Goal: Information Seeking & Learning: Learn about a topic

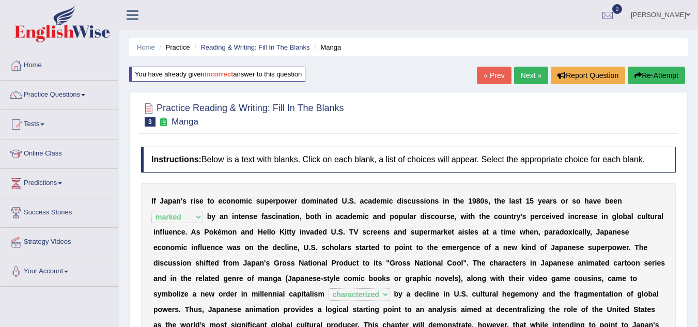
select select "marked"
select select "characterized"
select select "concomitant"
select select "on the contrary"
click at [32, 66] on link "Home" at bounding box center [60, 64] width 118 height 26
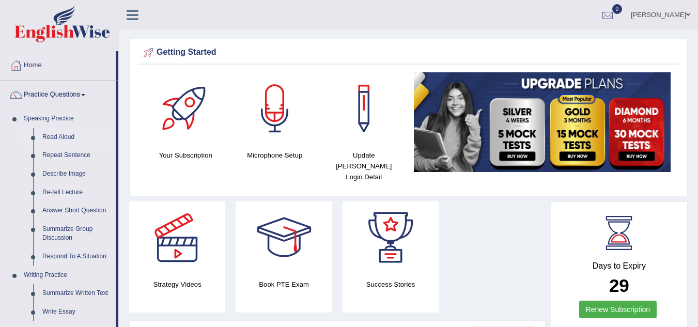
click at [62, 138] on link "Read Aloud" at bounding box center [77, 137] width 78 height 19
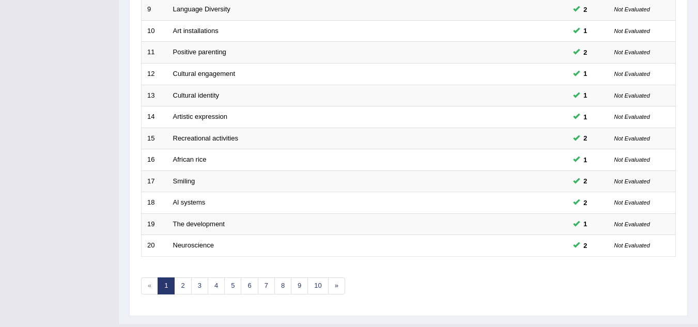
scroll to position [357, 0]
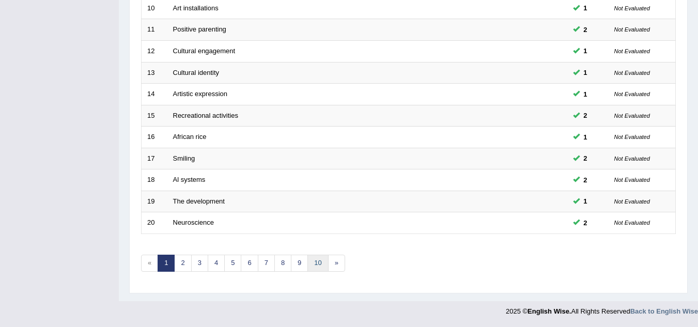
click at [317, 264] on link "10" at bounding box center [317, 263] width 21 height 17
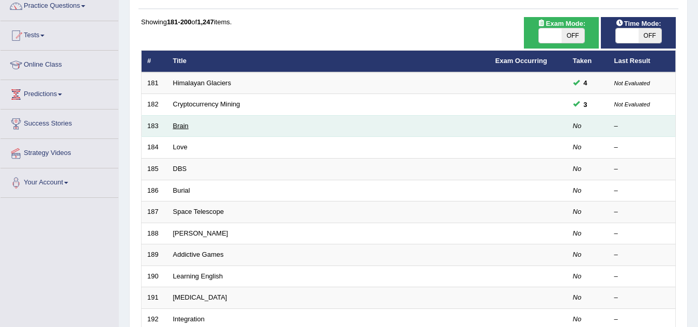
click at [185, 126] on link "Brain" at bounding box center [181, 126] width 16 height 8
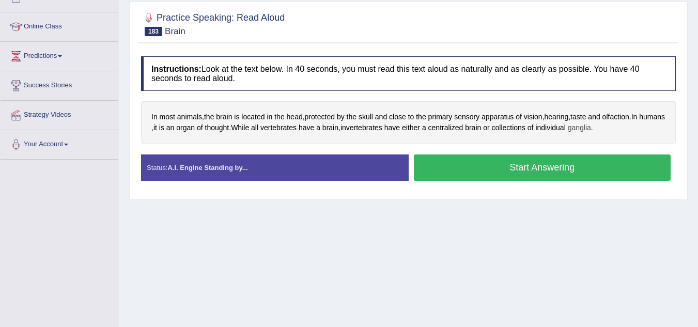
click at [591, 126] on span "ganglia" at bounding box center [579, 127] width 23 height 11
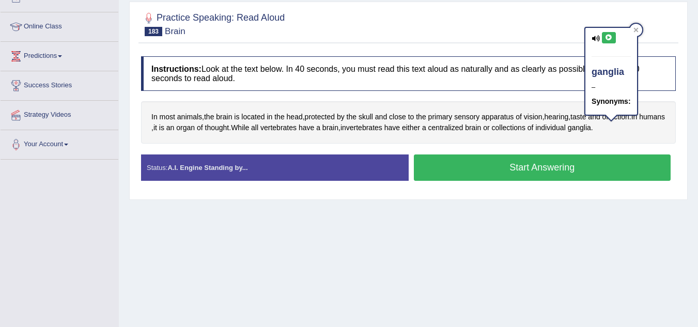
click at [610, 35] on icon at bounding box center [609, 38] width 8 height 6
click at [508, 14] on div at bounding box center [408, 24] width 535 height 32
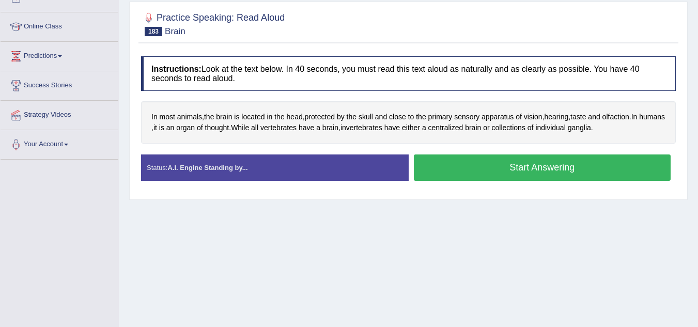
click at [482, 172] on button "Start Answering" at bounding box center [542, 167] width 257 height 26
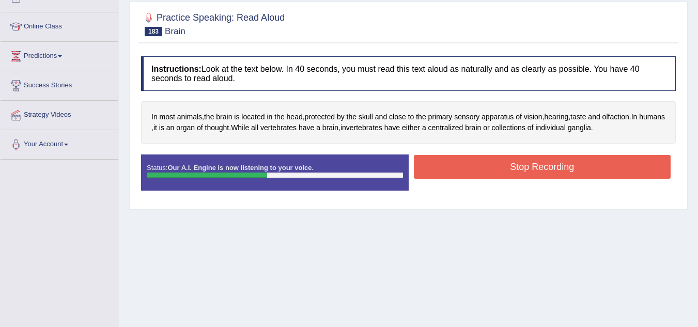
click at [482, 172] on button "Stop Recording" at bounding box center [542, 167] width 257 height 24
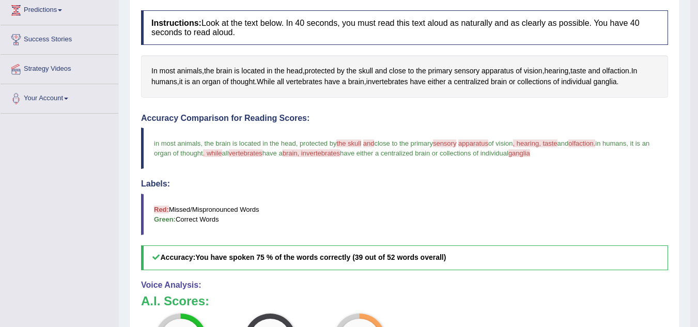
scroll to position [174, 0]
click at [495, 71] on span "apparatus" at bounding box center [498, 70] width 32 height 11
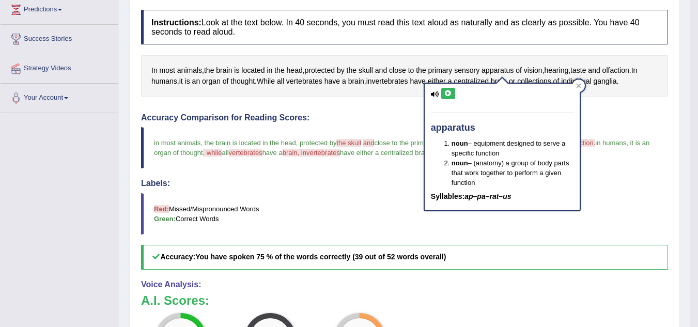
click at [446, 94] on icon at bounding box center [448, 93] width 8 height 6
click at [381, 202] on blockquote "Red: Missed/Mispronounced Words Green: Correct Words" at bounding box center [404, 213] width 527 height 41
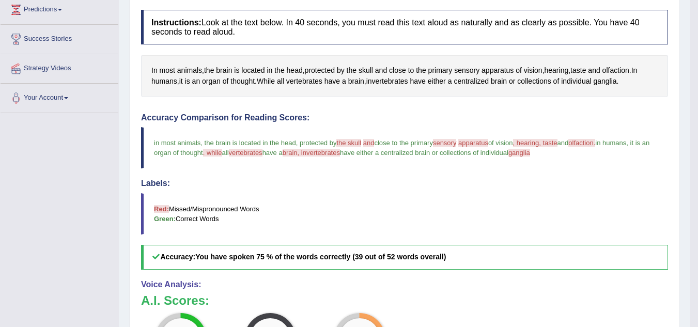
click at [339, 153] on span "brain, invertebrates" at bounding box center [311, 153] width 57 height 8
click at [312, 80] on span "vertebrates" at bounding box center [304, 81] width 36 height 11
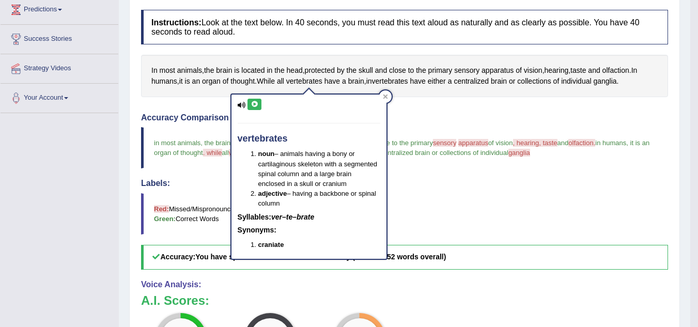
click at [250, 100] on button at bounding box center [254, 104] width 14 height 11
click at [431, 101] on div "Instructions: Look at the text below. In 40 seconds, you must read this text al…" at bounding box center [404, 238] width 532 height 467
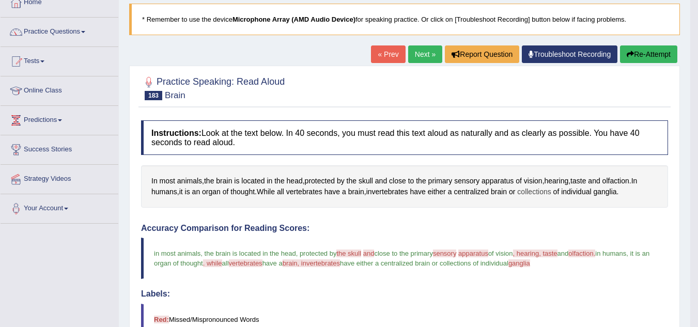
scroll to position [63, 0]
click at [646, 57] on button "Re-Attempt" at bounding box center [648, 55] width 57 height 18
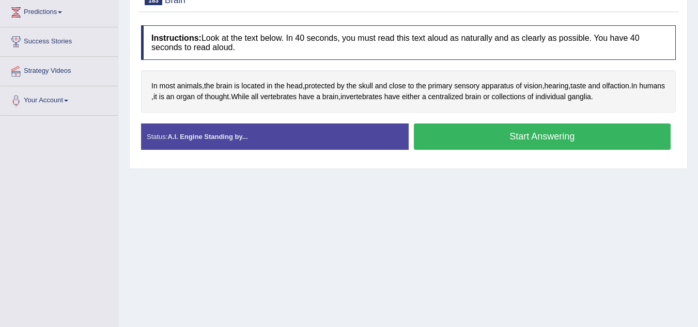
scroll to position [174, 0]
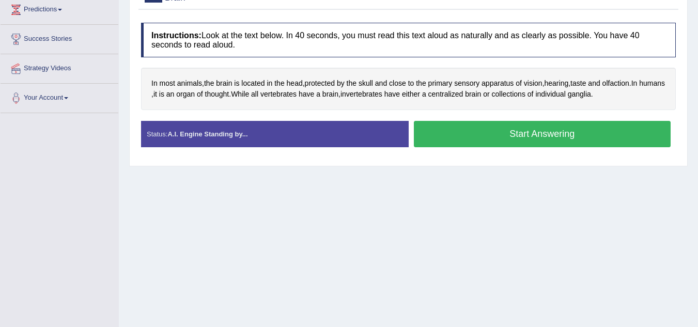
click at [536, 130] on button "Start Answering" at bounding box center [542, 134] width 257 height 26
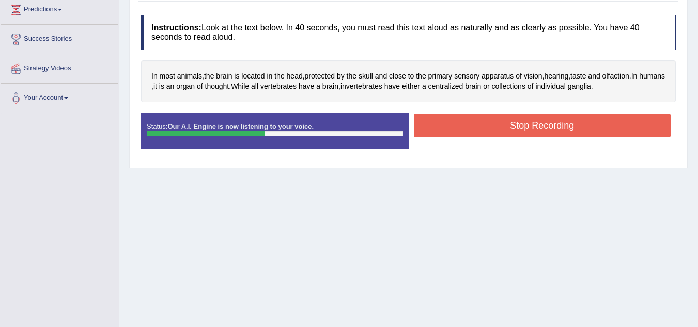
click at [536, 130] on button "Stop Recording" at bounding box center [542, 126] width 257 height 24
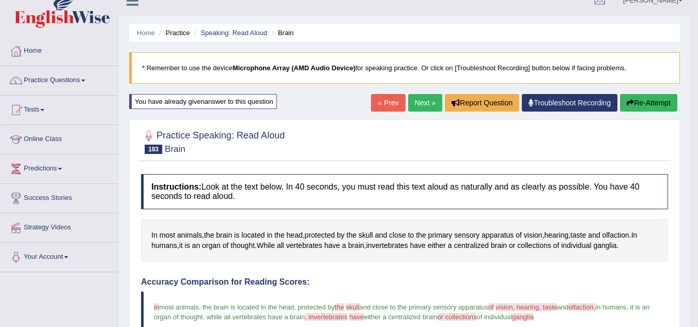
scroll to position [12, 0]
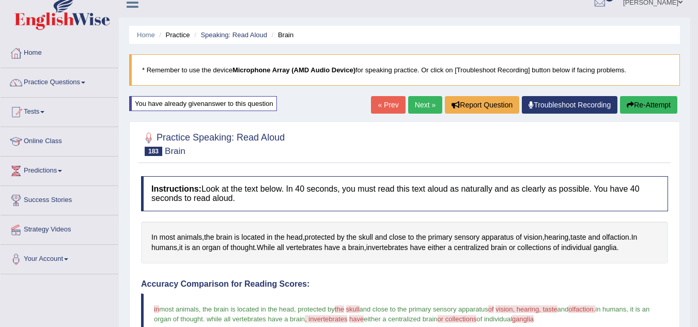
click at [416, 100] on link "Next »" at bounding box center [425, 105] width 34 height 18
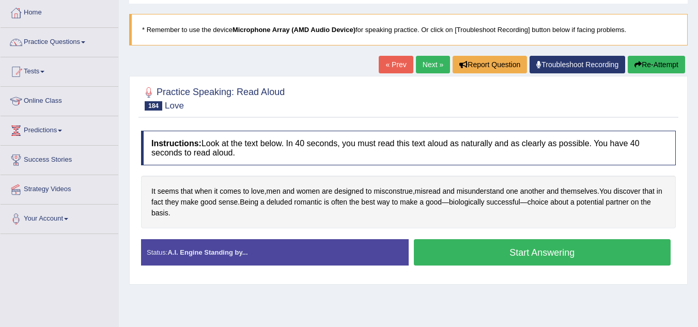
scroll to position [53, 0]
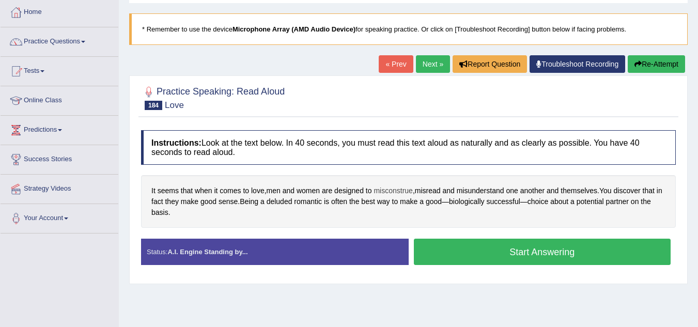
click at [395, 191] on span "misconstrue" at bounding box center [393, 190] width 39 height 11
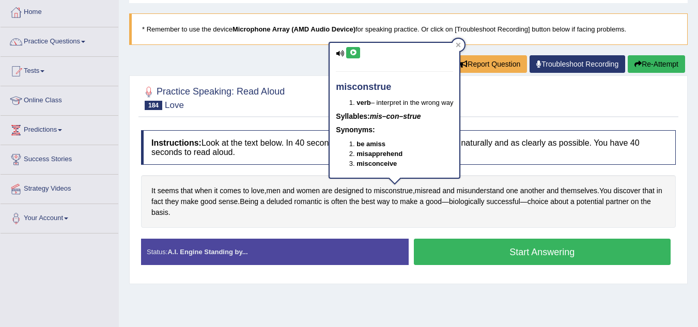
click at [354, 54] on icon at bounding box center [353, 53] width 8 height 6
click at [481, 173] on div "Instructions: Look at the text below. In 40 seconds, you must read this text al…" at bounding box center [408, 201] width 540 height 153
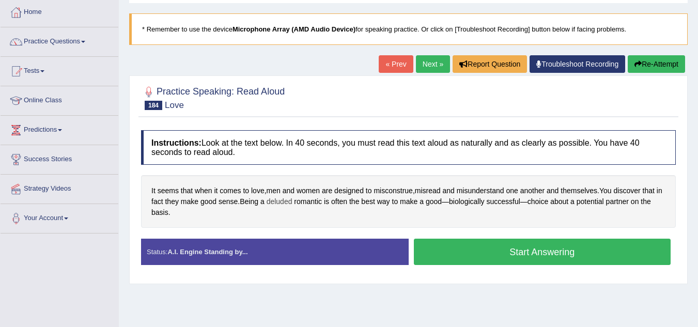
click at [292, 204] on span "deluded" at bounding box center [280, 201] width 26 height 11
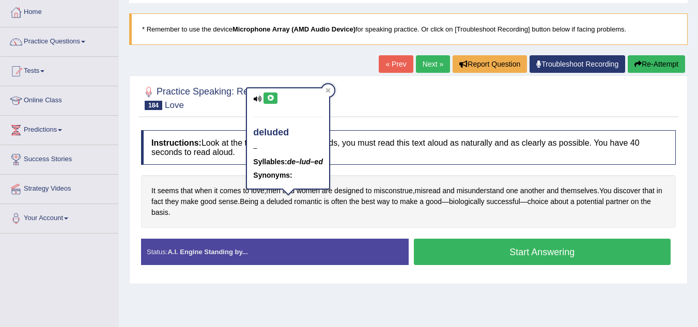
click at [273, 95] on icon at bounding box center [271, 98] width 8 height 6
click at [425, 253] on button "Start Answering" at bounding box center [542, 252] width 257 height 26
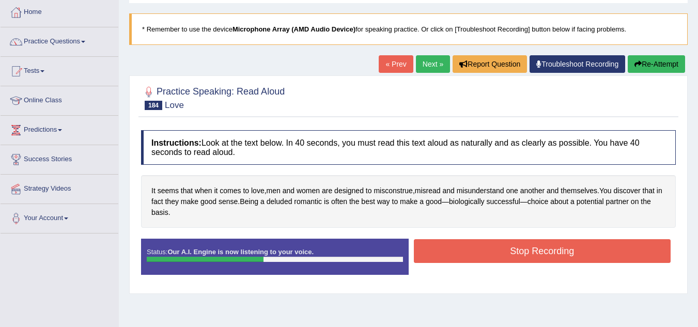
click at [425, 253] on button "Stop Recording" at bounding box center [542, 251] width 257 height 24
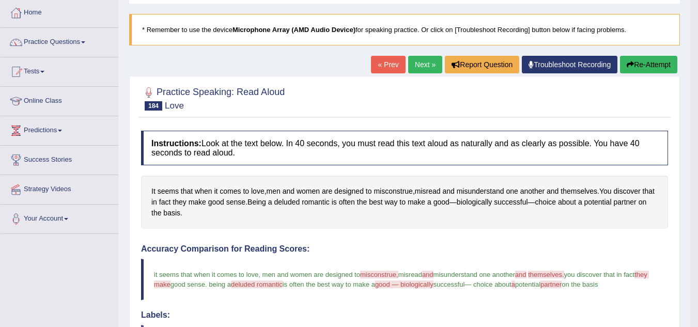
scroll to position [51, 0]
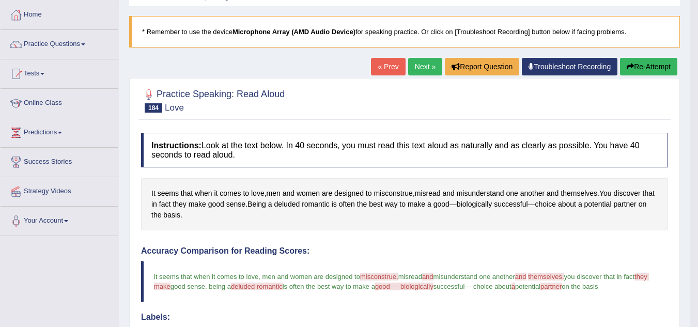
click at [628, 67] on icon "button" at bounding box center [630, 66] width 7 height 7
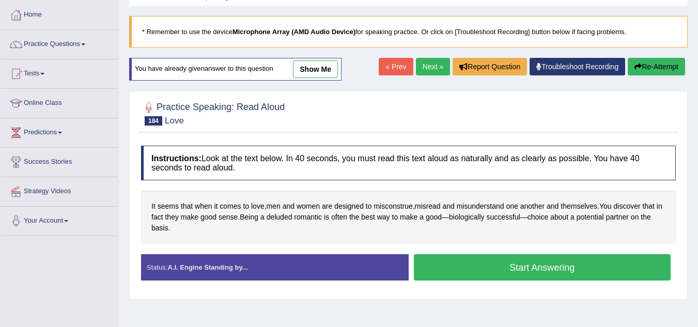
click at [502, 272] on button "Start Answering" at bounding box center [542, 267] width 257 height 26
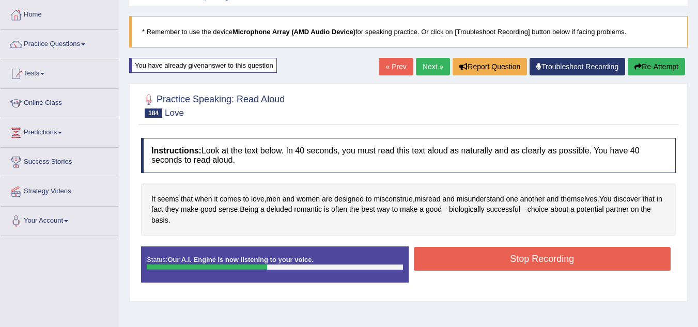
click at [503, 266] on button "Stop Recording" at bounding box center [542, 259] width 257 height 24
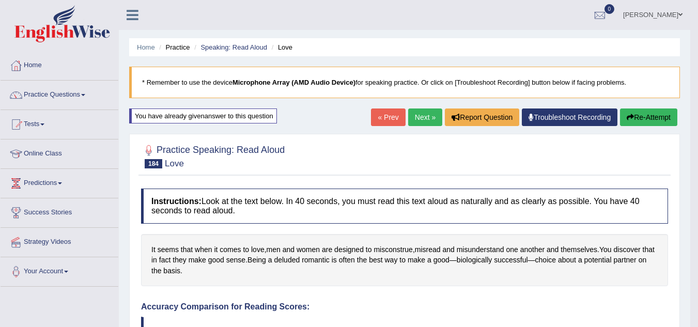
click at [424, 118] on link "Next »" at bounding box center [425, 118] width 34 height 18
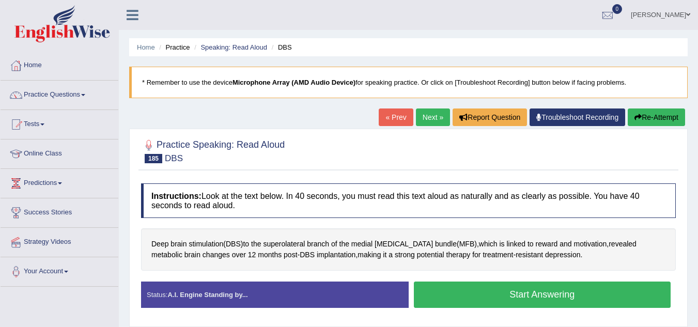
click at [455, 301] on button "Start Answering" at bounding box center [542, 295] width 257 height 26
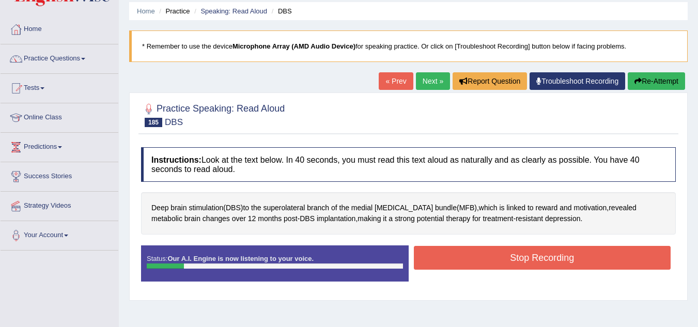
scroll to position [37, 0]
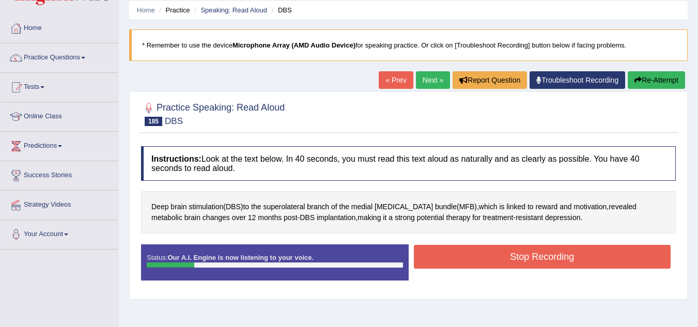
click at [665, 74] on button "Re-Attempt" at bounding box center [656, 80] width 57 height 18
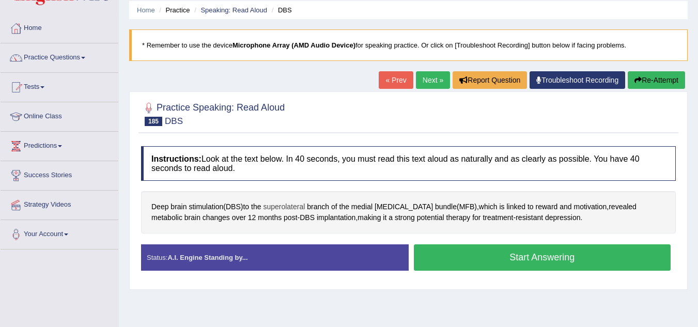
click at [296, 204] on span "superolateral" at bounding box center [284, 207] width 42 height 11
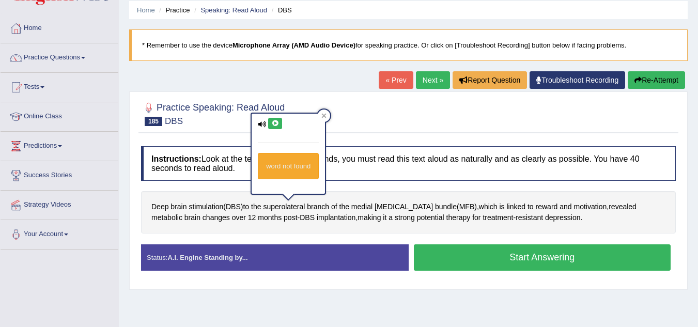
click at [275, 117] on div "word not found" at bounding box center [288, 154] width 73 height 80
click at [275, 121] on icon at bounding box center [275, 123] width 8 height 6
click at [327, 284] on div "Instructions: Look at the text below. In 40 seconds, you must read this text al…" at bounding box center [408, 212] width 540 height 143
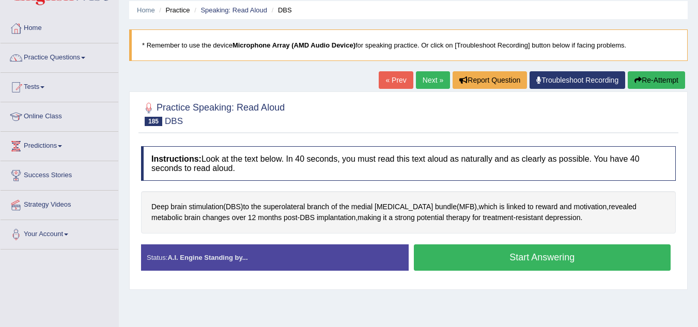
click at [439, 255] on button "Start Answering" at bounding box center [542, 257] width 257 height 26
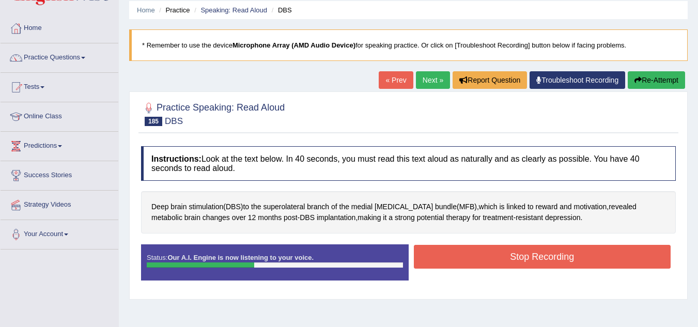
click at [439, 255] on button "Stop Recording" at bounding box center [542, 257] width 257 height 24
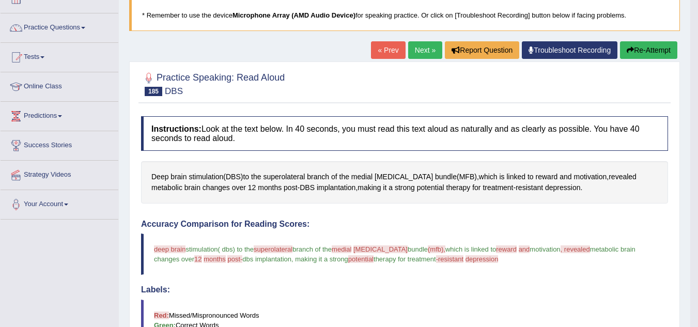
scroll to position [67, 0]
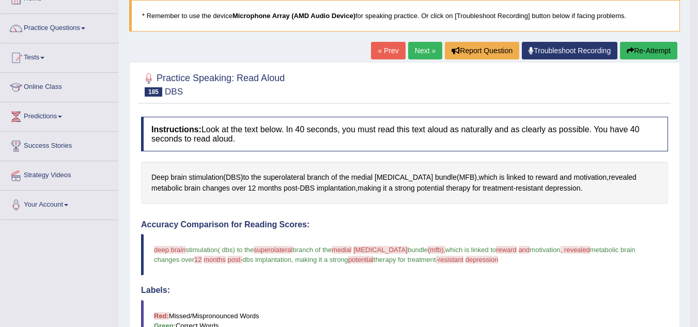
click at [632, 51] on button "Re-Attempt" at bounding box center [648, 51] width 57 height 18
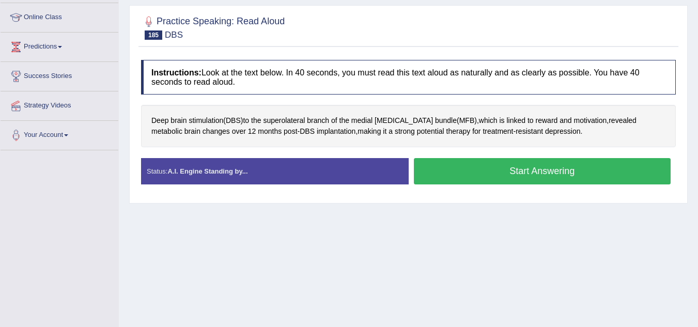
scroll to position [136, 0]
click at [572, 168] on button "Start Answering" at bounding box center [542, 171] width 257 height 26
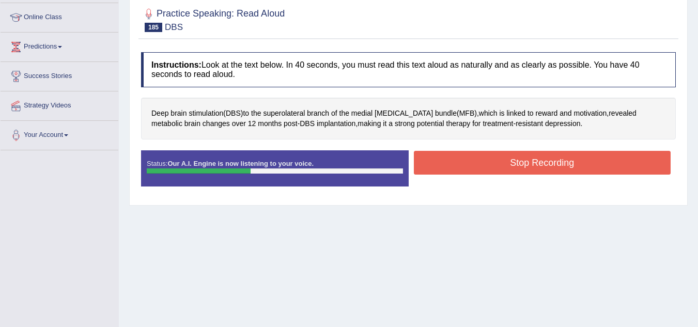
click at [572, 168] on button "Stop Recording" at bounding box center [542, 163] width 257 height 24
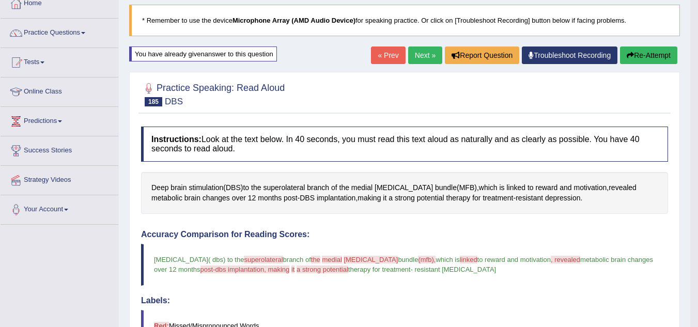
scroll to position [61, 0]
click at [645, 57] on button "Re-Attempt" at bounding box center [648, 56] width 57 height 18
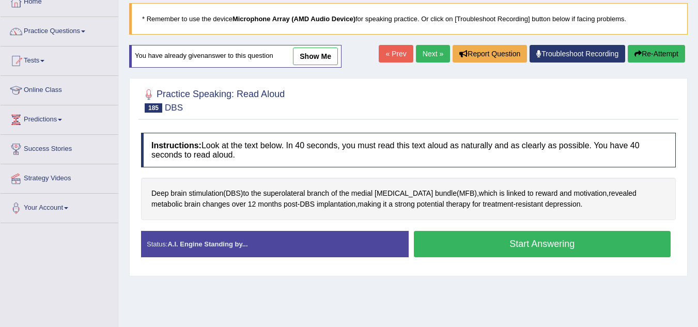
scroll to position [61, 0]
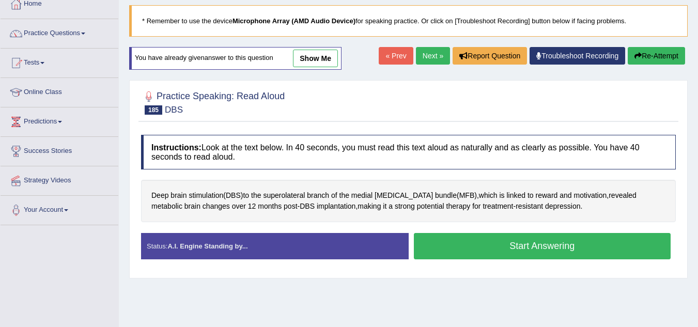
click at [451, 245] on button "Start Answering" at bounding box center [542, 246] width 257 height 26
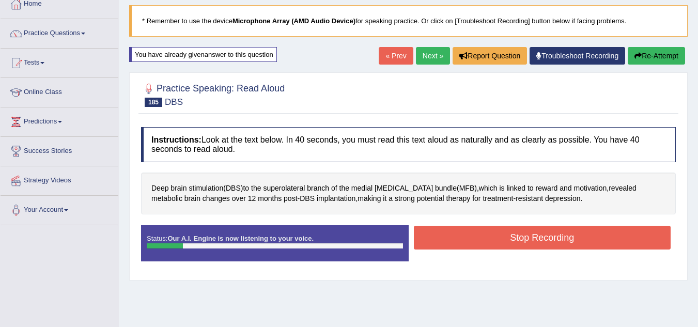
click at [654, 53] on button "Re-Attempt" at bounding box center [656, 56] width 57 height 18
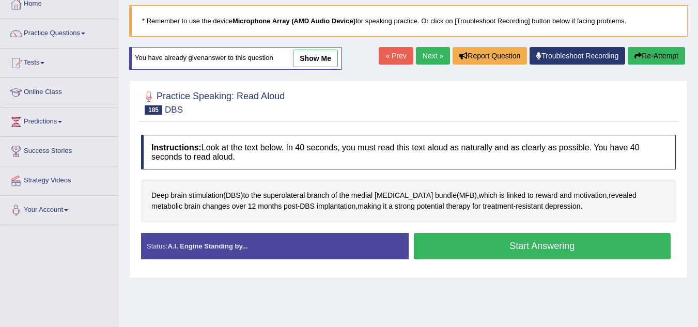
click at [488, 246] on button "Start Answering" at bounding box center [542, 246] width 257 height 26
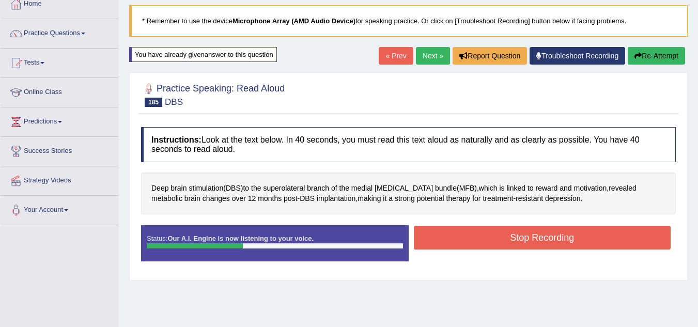
click at [488, 246] on button "Stop Recording" at bounding box center [542, 238] width 257 height 24
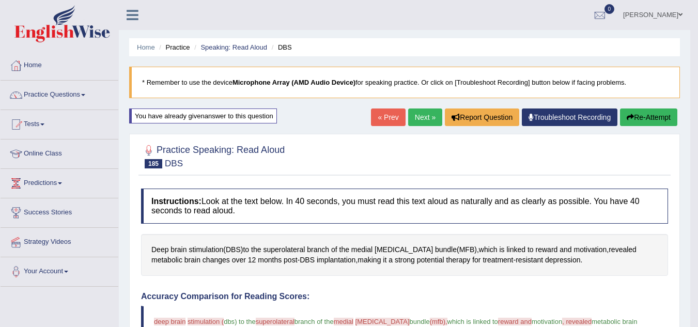
click at [410, 120] on link "Next »" at bounding box center [425, 118] width 34 height 18
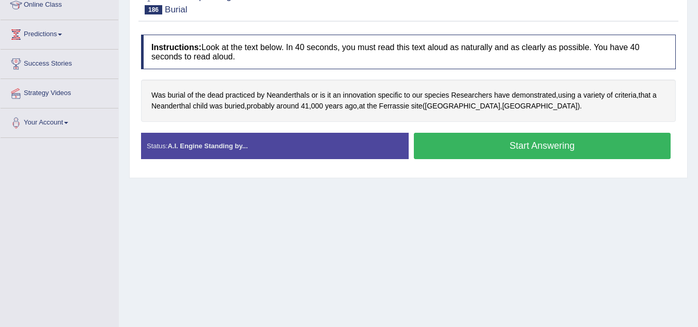
scroll to position [151, 0]
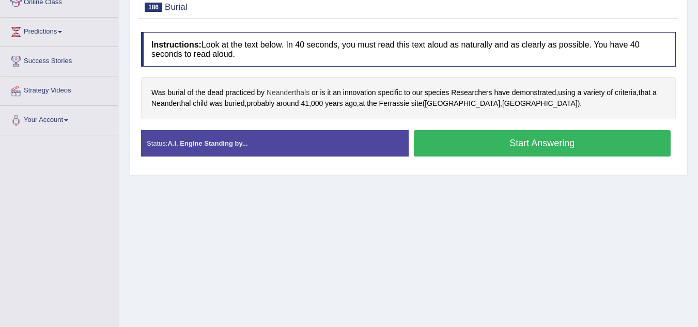
click at [293, 91] on span "Neanderthals" at bounding box center [288, 92] width 43 height 11
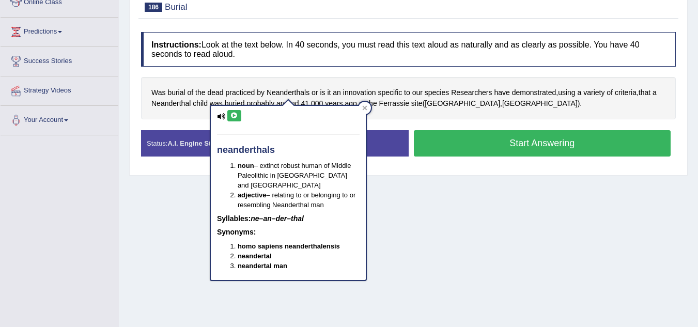
click at [229, 113] on button at bounding box center [234, 115] width 14 height 11
click at [364, 104] on div at bounding box center [365, 108] width 12 height 12
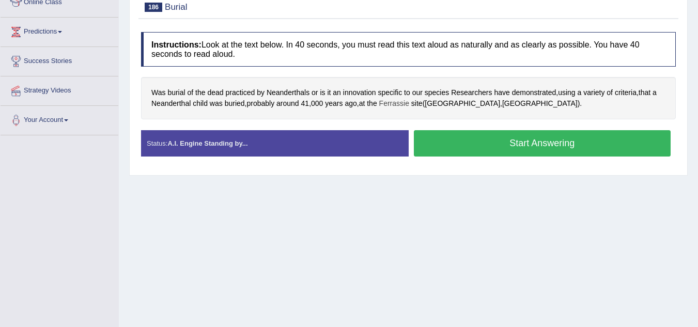
click at [396, 101] on span "Ferrassie" at bounding box center [394, 103] width 30 height 11
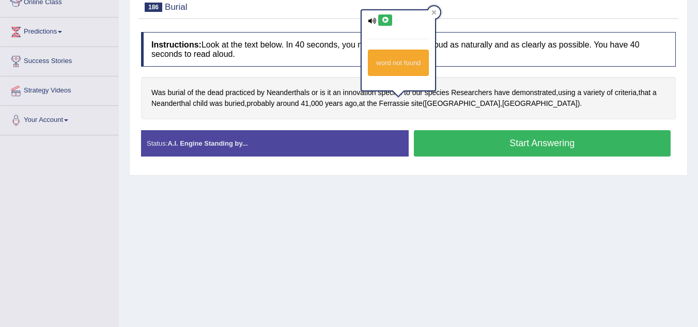
click at [383, 21] on icon at bounding box center [385, 20] width 8 height 6
click at [445, 111] on div "Was burial of the dead practiced by Neanderthals or is it an innovation specifi…" at bounding box center [408, 98] width 535 height 42
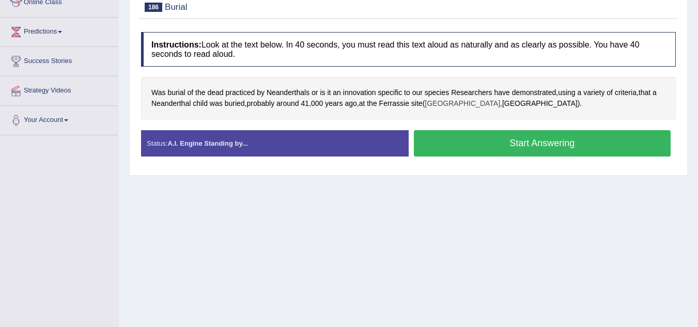
click at [448, 104] on span "[GEOGRAPHIC_DATA]" at bounding box center [462, 103] width 75 height 11
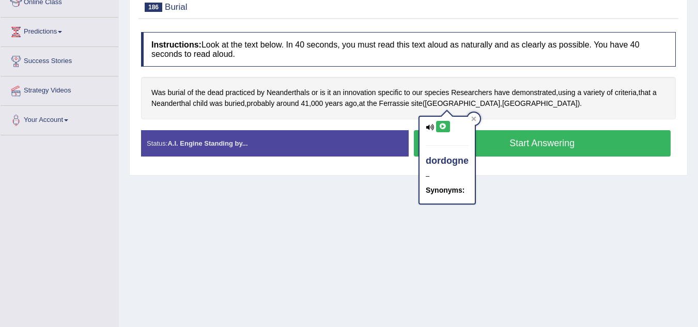
click at [442, 127] on icon at bounding box center [443, 126] width 8 height 6
click at [349, 238] on div "Home Practice Speaking: Read Aloud Burial * Remember to use the device Micropho…" at bounding box center [408, 107] width 579 height 517
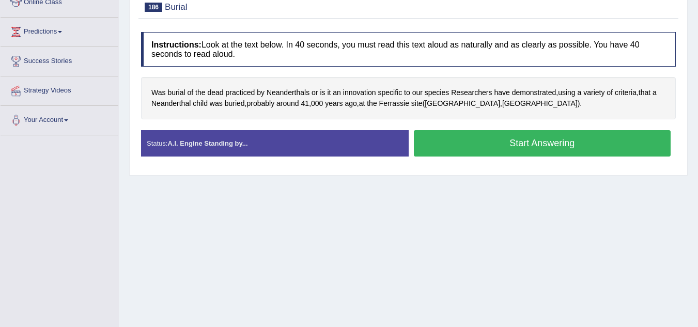
click at [520, 143] on button "Start Answering" at bounding box center [542, 143] width 257 height 26
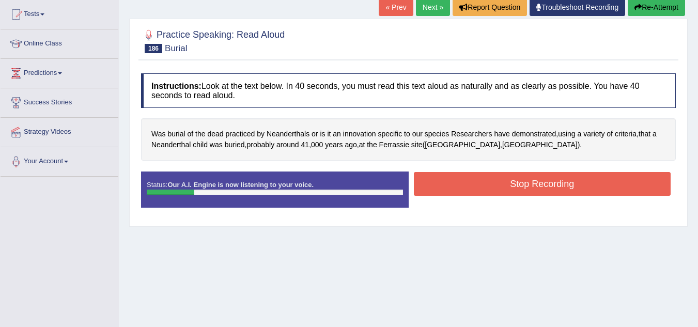
scroll to position [109, 0]
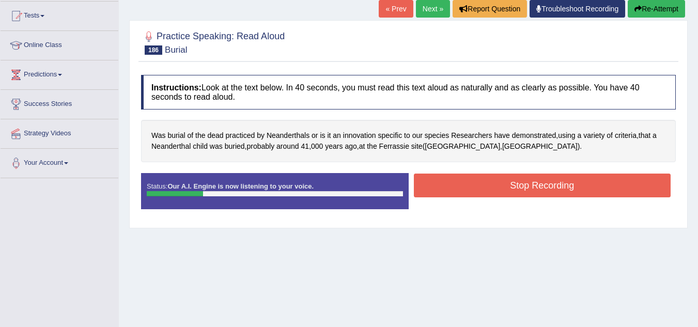
click at [664, 8] on button "Re-Attempt" at bounding box center [656, 9] width 57 height 18
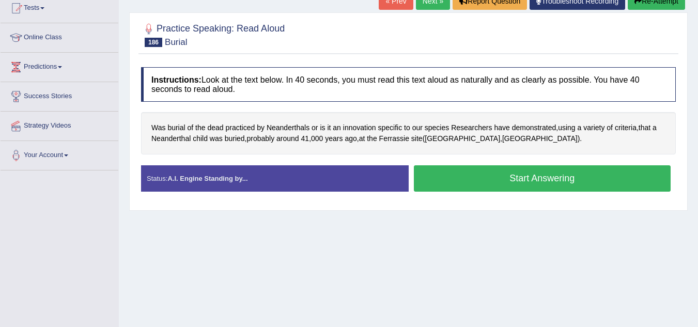
click at [519, 179] on button "Start Answering" at bounding box center [542, 178] width 257 height 26
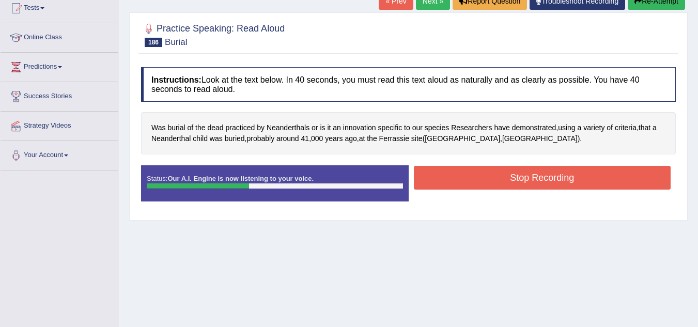
click at [519, 179] on button "Stop Recording" at bounding box center [542, 178] width 257 height 24
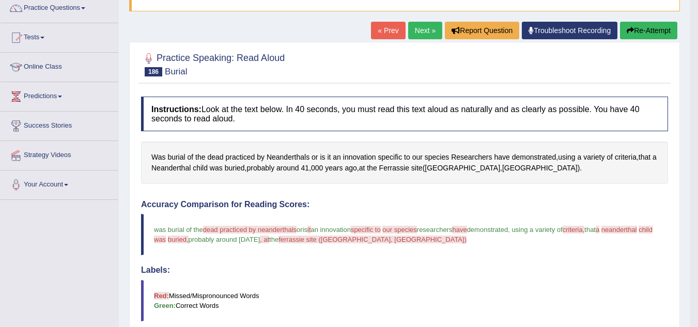
scroll to position [85, 0]
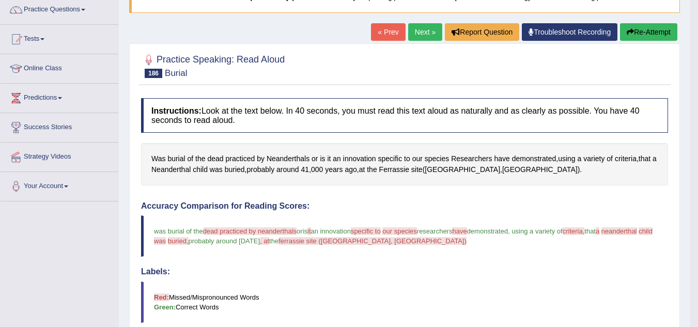
click at [640, 36] on button "Re-Attempt" at bounding box center [648, 32] width 57 height 18
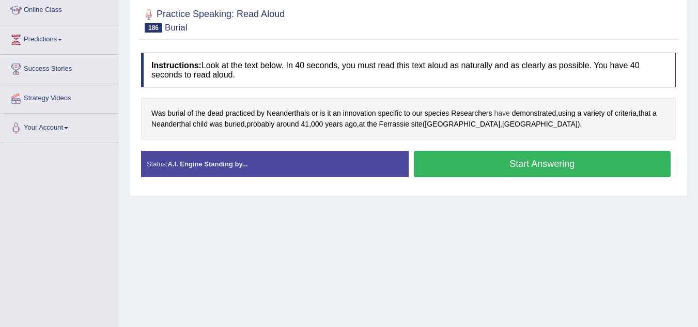
scroll to position [146, 0]
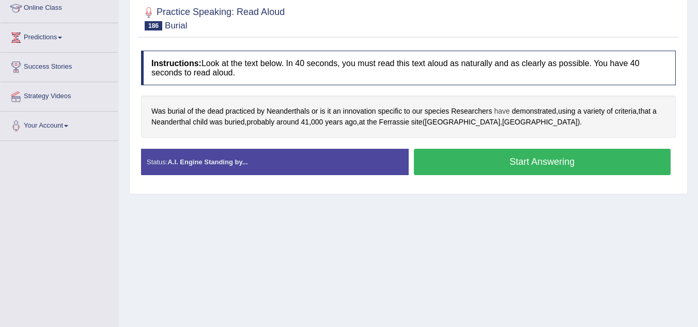
click at [508, 164] on button "Start Answering" at bounding box center [542, 162] width 257 height 26
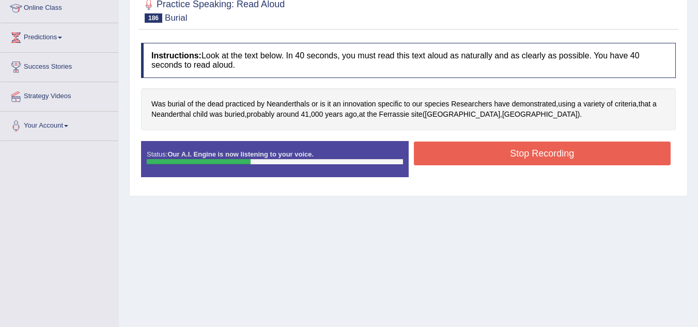
click at [509, 156] on button "Stop Recording" at bounding box center [542, 154] width 257 height 24
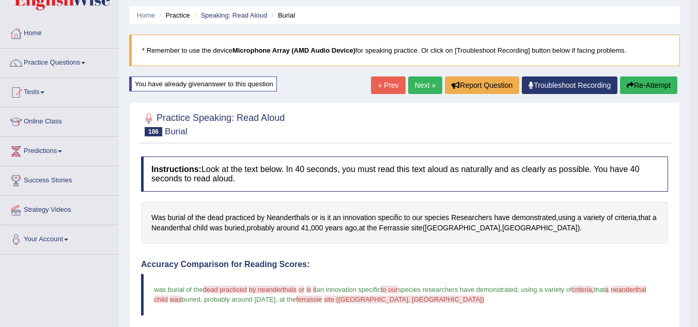
scroll to position [0, 0]
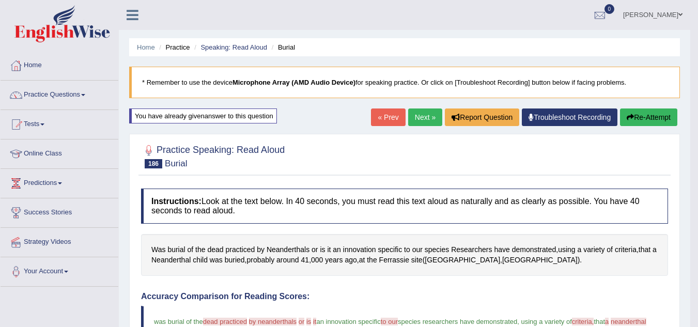
click at [635, 119] on button "Re-Attempt" at bounding box center [648, 118] width 57 height 18
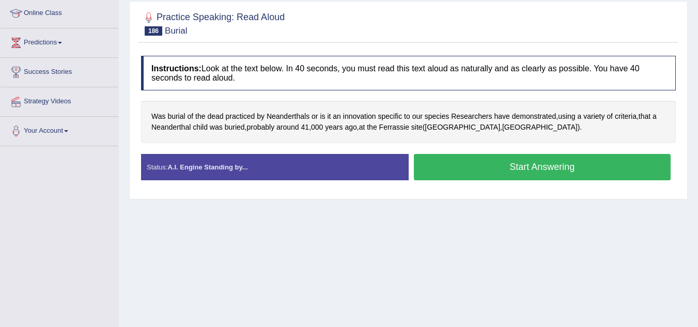
scroll to position [143, 0]
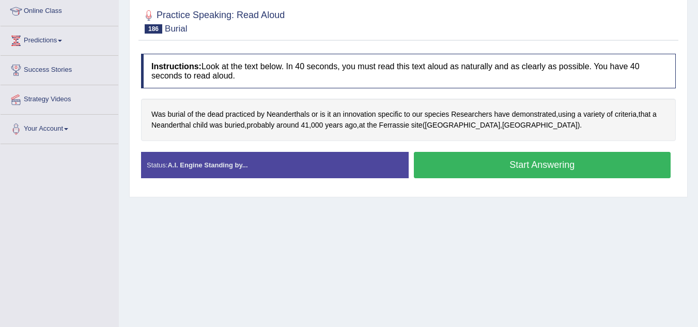
click at [512, 168] on button "Start Answering" at bounding box center [542, 165] width 257 height 26
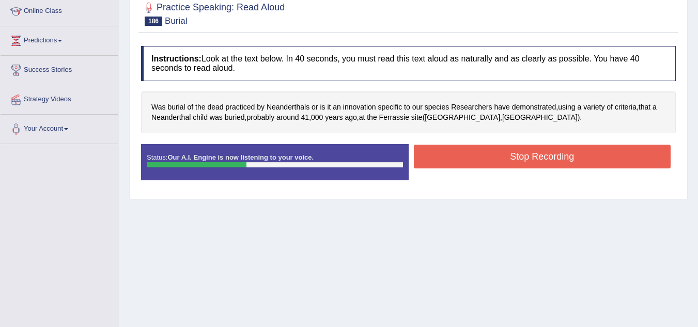
click at [513, 164] on button "Stop Recording" at bounding box center [542, 157] width 257 height 24
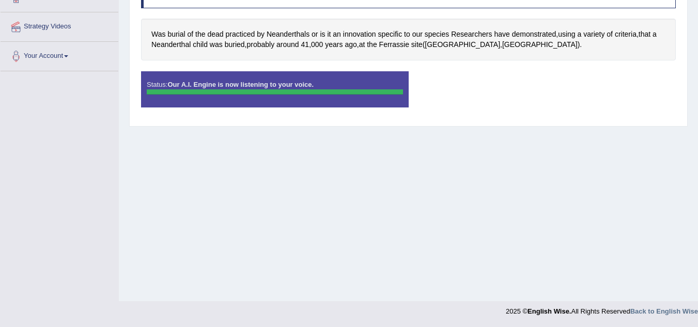
scroll to position [0, 0]
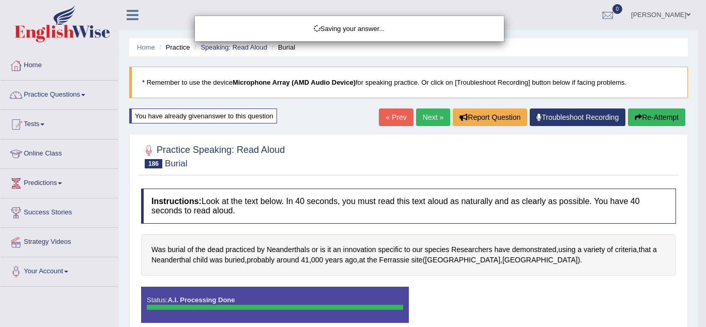
click at [638, 120] on div "Saving your answer..." at bounding box center [353, 163] width 706 height 327
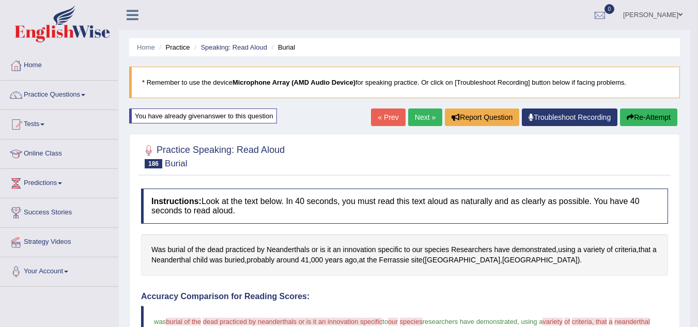
click at [653, 119] on button "Re-Attempt" at bounding box center [648, 118] width 57 height 18
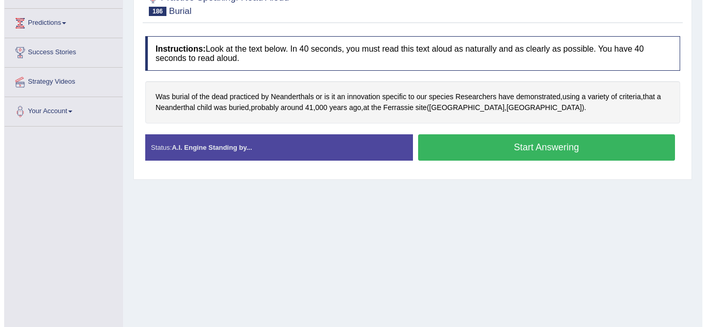
scroll to position [160, 0]
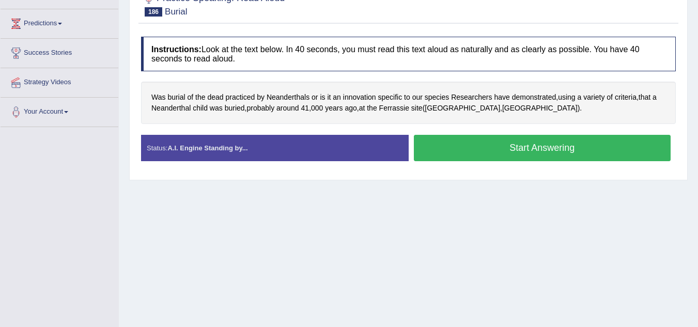
click at [557, 150] on button "Start Answering" at bounding box center [542, 148] width 257 height 26
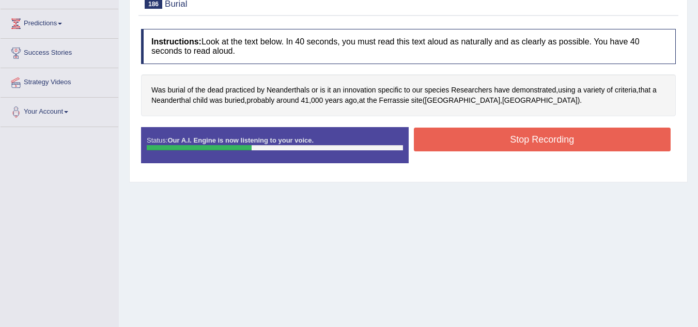
click at [550, 131] on button "Stop Recording" at bounding box center [542, 140] width 257 height 24
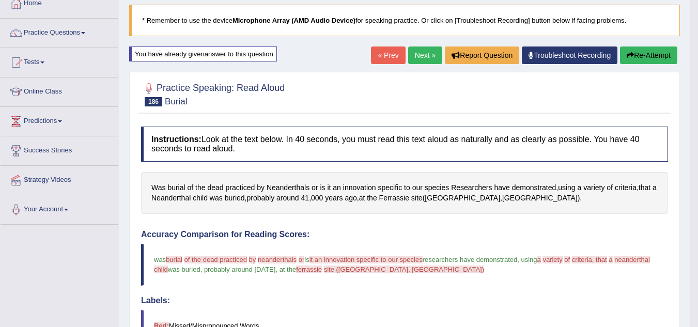
scroll to position [0, 0]
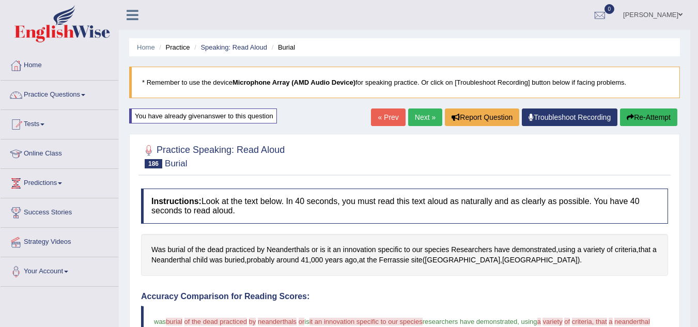
click at [422, 113] on link "Next »" at bounding box center [425, 118] width 34 height 18
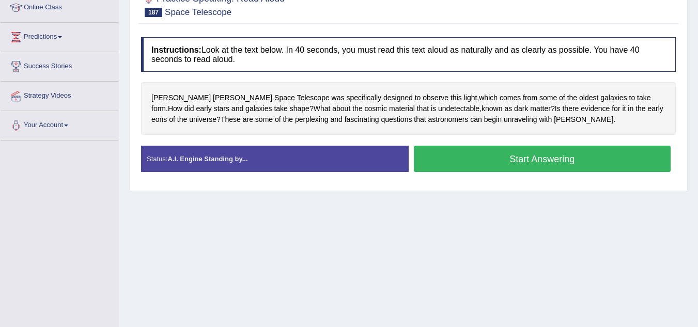
scroll to position [141, 0]
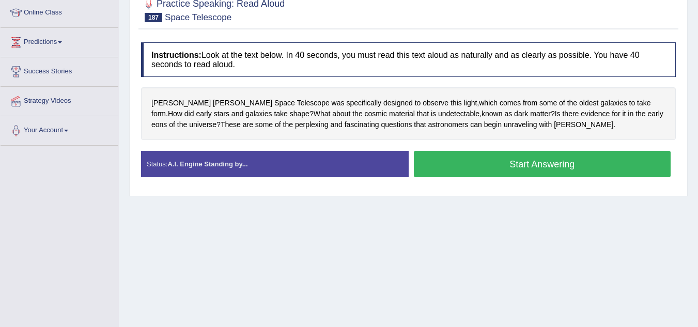
click at [439, 165] on button "Start Answering" at bounding box center [542, 164] width 257 height 26
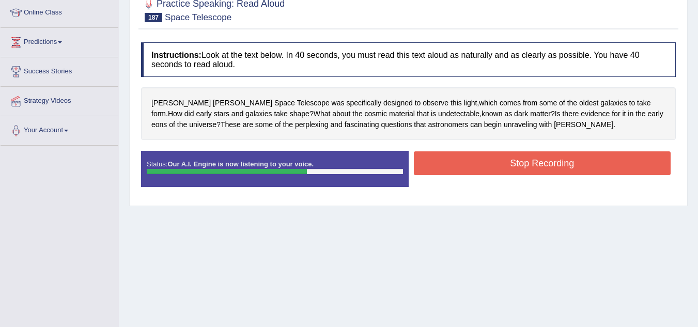
click at [439, 165] on button "Stop Recording" at bounding box center [542, 163] width 257 height 24
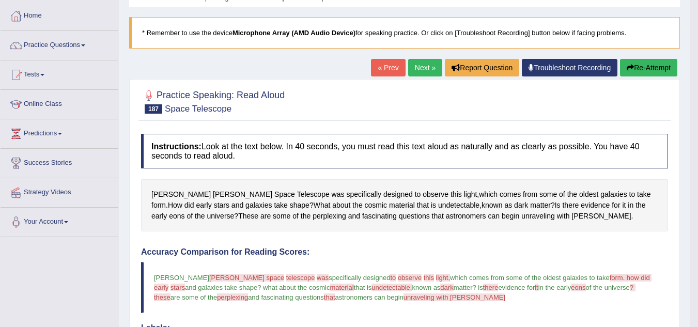
scroll to position [53, 0]
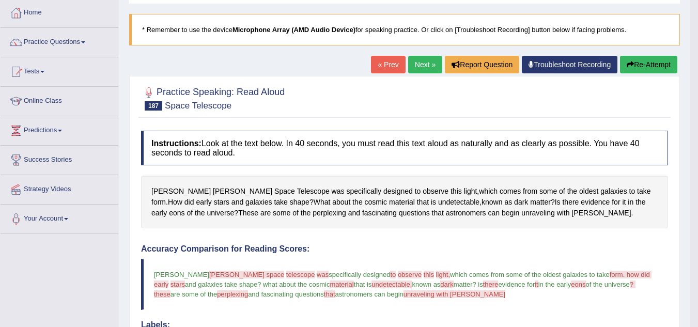
click at [642, 68] on button "Re-Attempt" at bounding box center [648, 65] width 57 height 18
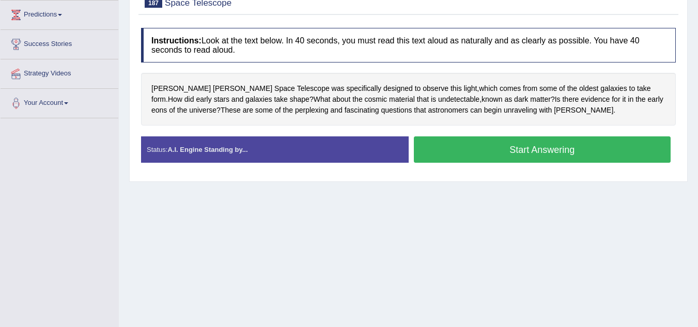
scroll to position [168, 0]
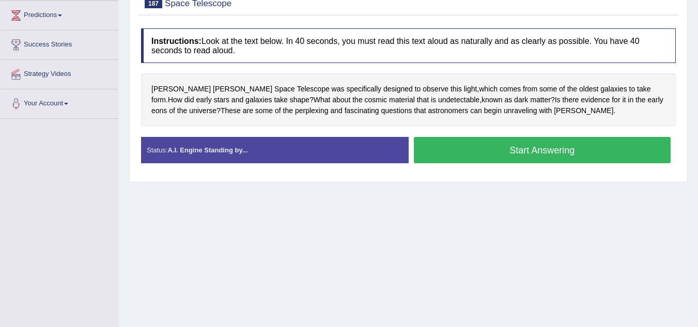
click at [532, 152] on button "Start Answering" at bounding box center [542, 150] width 257 height 26
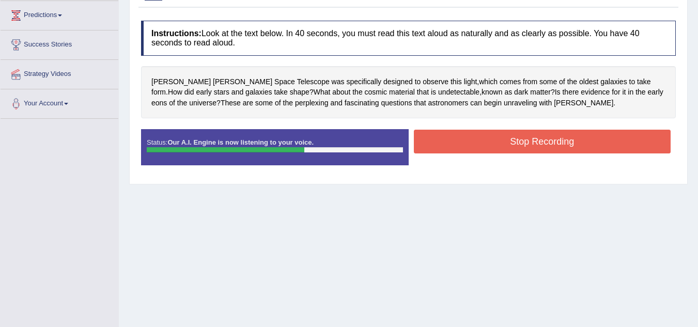
click at [563, 140] on button "Stop Recording" at bounding box center [542, 142] width 257 height 24
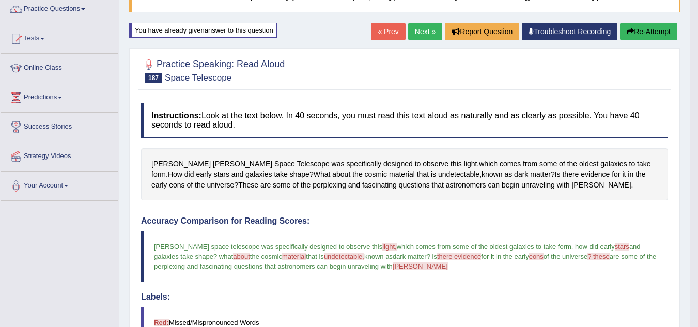
scroll to position [85, 0]
click at [638, 28] on button "Re-Attempt" at bounding box center [648, 32] width 57 height 18
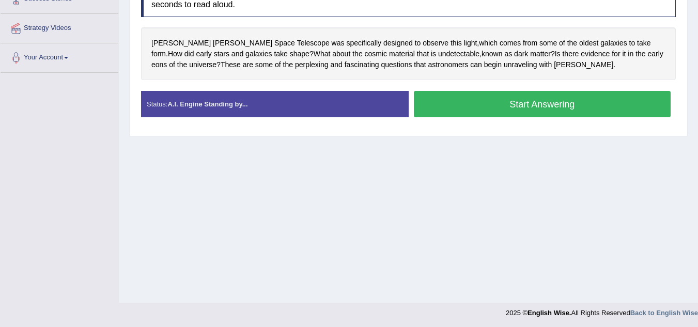
click at [529, 105] on button "Start Answering" at bounding box center [542, 104] width 257 height 26
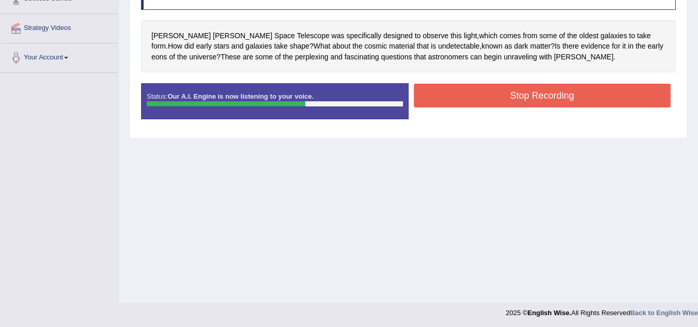
click at [532, 91] on button "Stop Recording" at bounding box center [542, 96] width 257 height 24
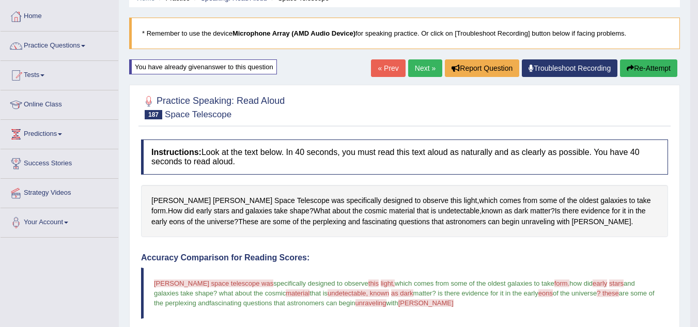
scroll to position [49, 0]
click at [418, 66] on link "Next »" at bounding box center [425, 69] width 34 height 18
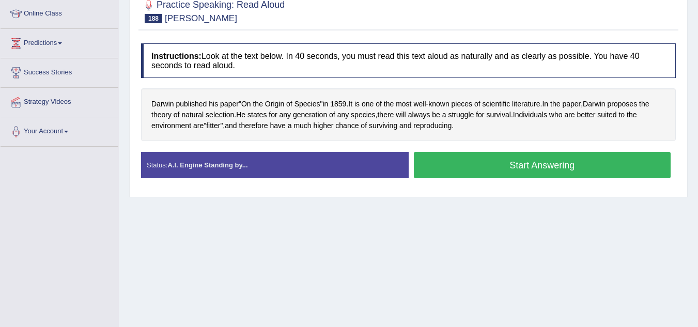
click at [445, 164] on button "Start Answering" at bounding box center [542, 165] width 257 height 26
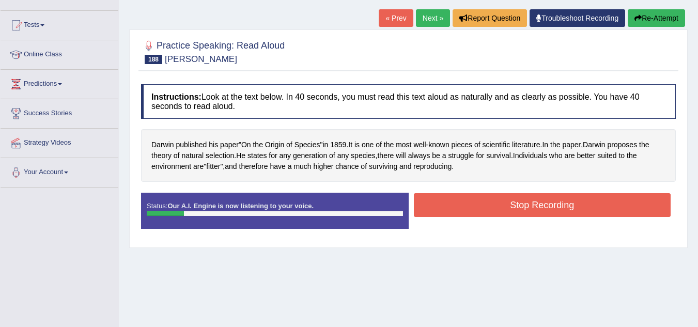
scroll to position [92, 0]
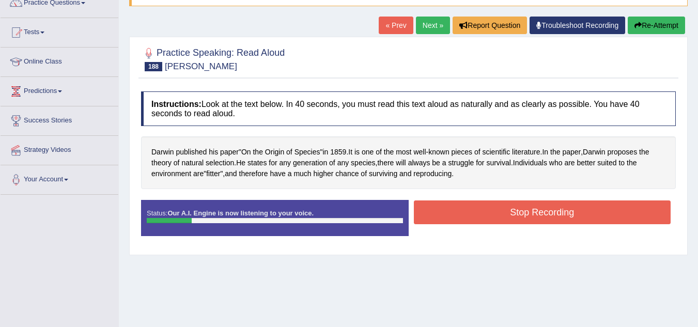
click at [644, 23] on button "Re-Attempt" at bounding box center [656, 26] width 57 height 18
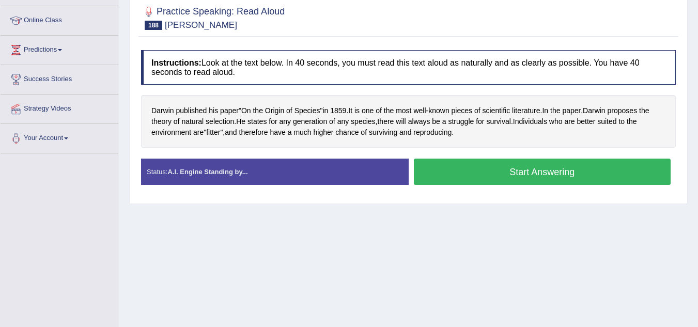
click at [543, 174] on button "Start Answering" at bounding box center [542, 172] width 257 height 26
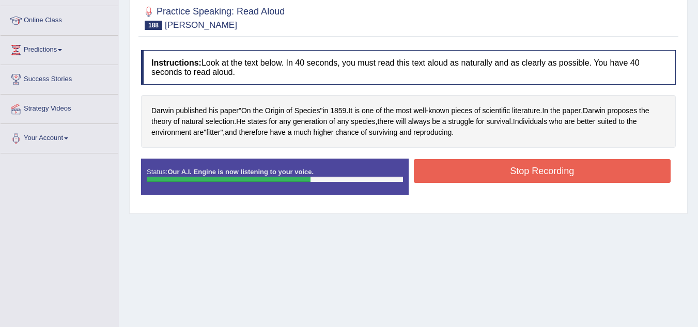
click at [543, 174] on button "Stop Recording" at bounding box center [542, 171] width 257 height 24
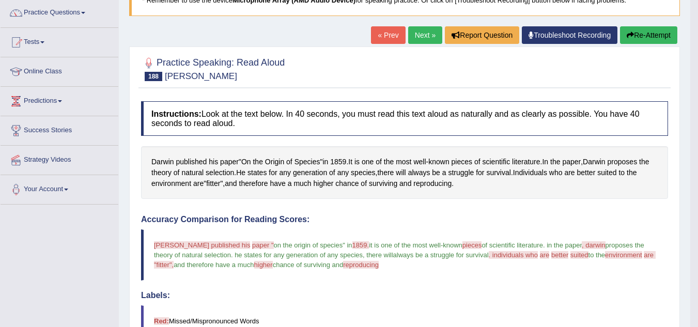
scroll to position [82, 0]
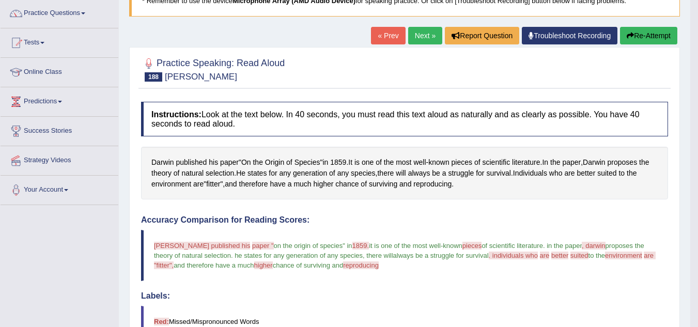
click at [660, 37] on button "Re-Attempt" at bounding box center [648, 36] width 57 height 18
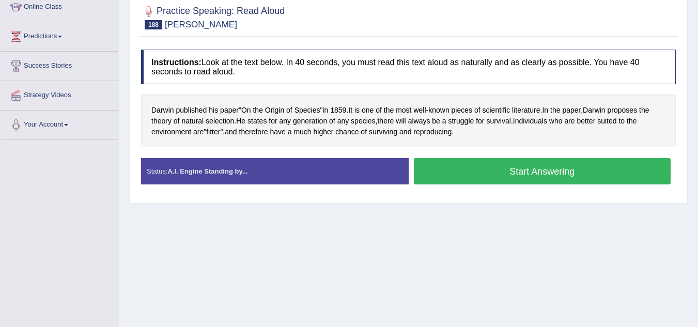
click at [513, 163] on button "Start Answering" at bounding box center [542, 171] width 257 height 26
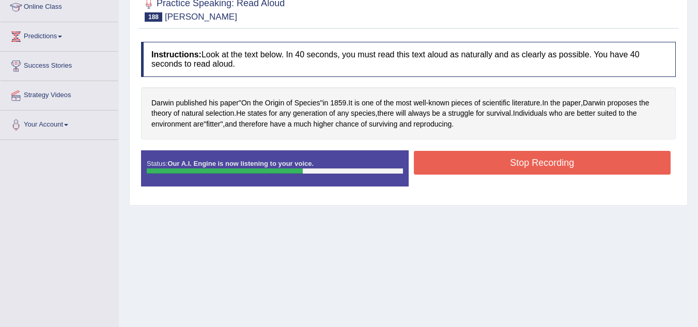
click at [513, 163] on button "Stop Recording" at bounding box center [542, 163] width 257 height 24
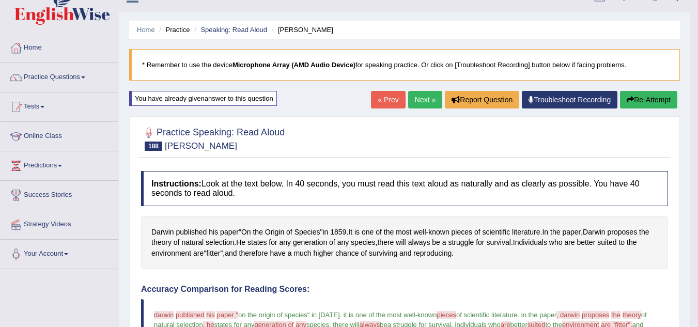
scroll to position [22, 0]
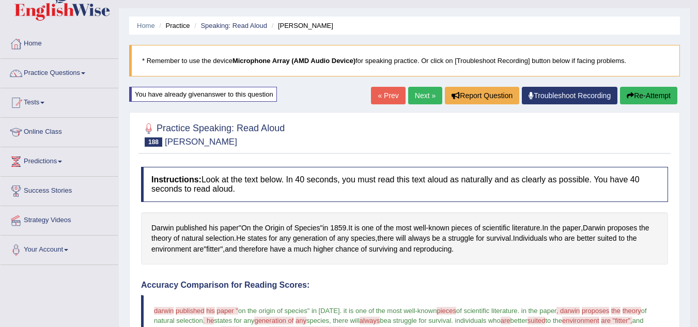
click at [633, 91] on button "Re-Attempt" at bounding box center [648, 96] width 57 height 18
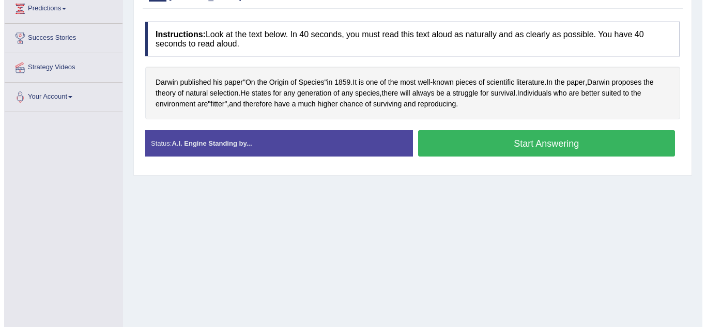
scroll to position [175, 0]
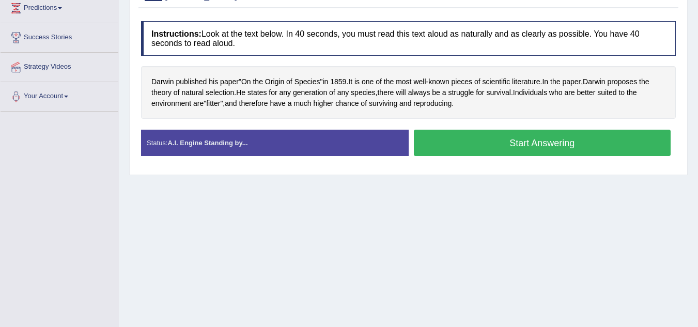
click at [497, 139] on button "Start Answering" at bounding box center [542, 143] width 257 height 26
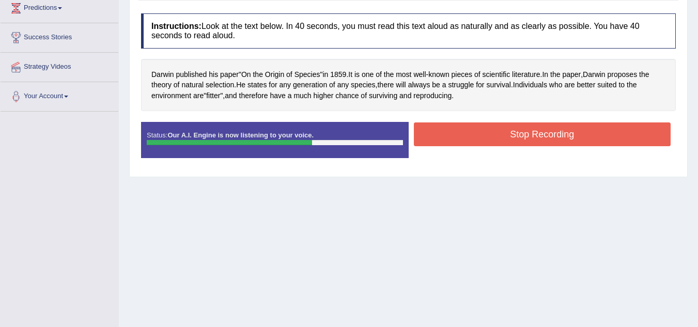
click at [497, 139] on button "Stop Recording" at bounding box center [542, 134] width 257 height 24
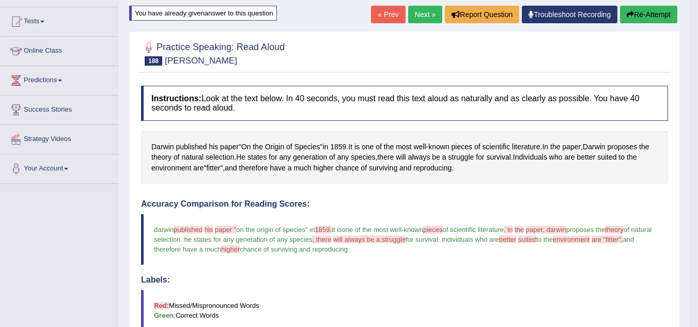
scroll to position [102, 0]
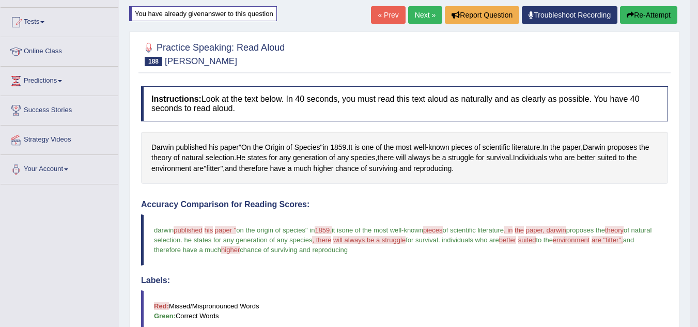
click at [660, 20] on button "Re-Attempt" at bounding box center [648, 15] width 57 height 18
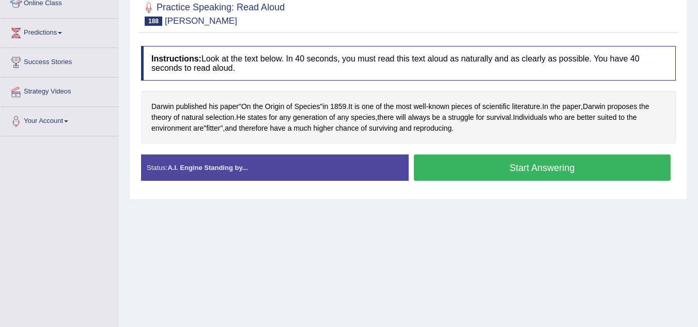
click at [521, 167] on button "Start Answering" at bounding box center [542, 167] width 257 height 26
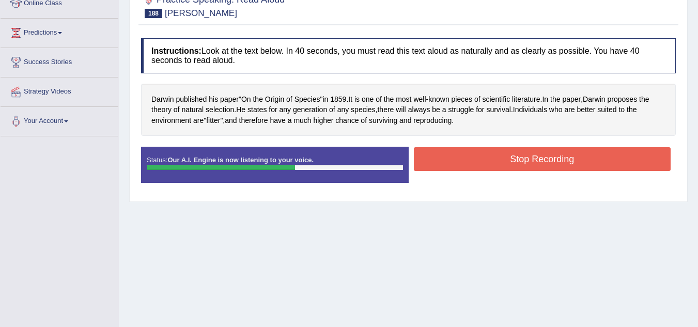
click at [525, 159] on button "Stop Recording" at bounding box center [542, 159] width 257 height 24
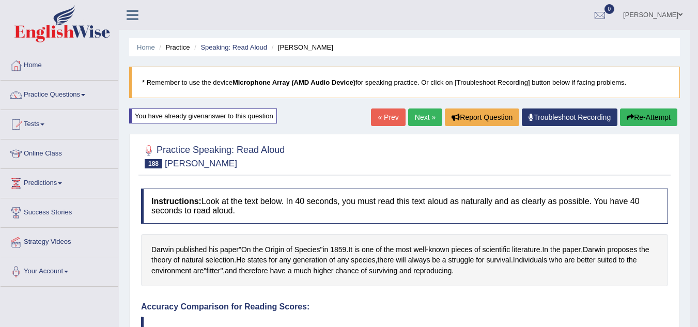
click at [422, 116] on link "Next »" at bounding box center [425, 118] width 34 height 18
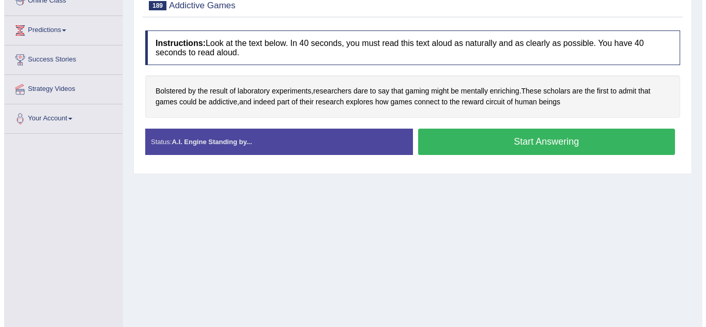
scroll to position [153, 0]
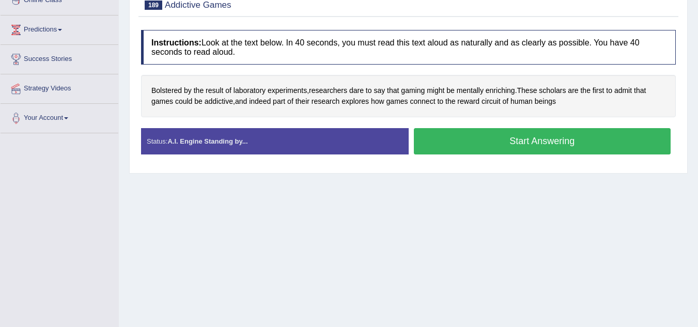
click at [534, 140] on button "Start Answering" at bounding box center [542, 141] width 257 height 26
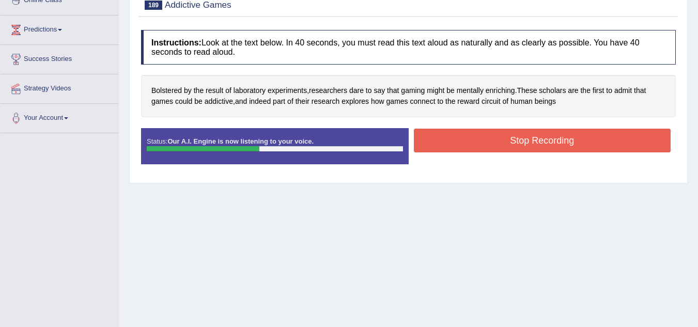
click at [534, 140] on button "Stop Recording" at bounding box center [542, 141] width 257 height 24
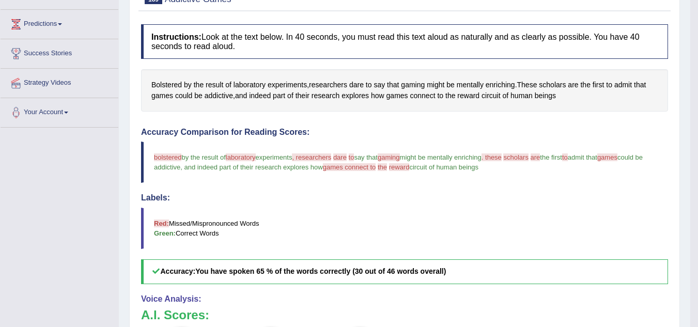
scroll to position [161, 0]
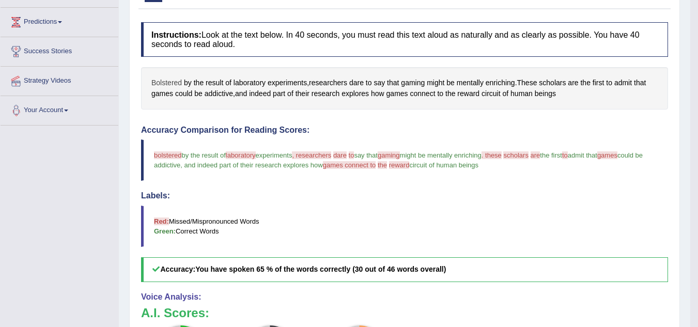
click at [175, 81] on span "Bolstered" at bounding box center [166, 83] width 30 height 11
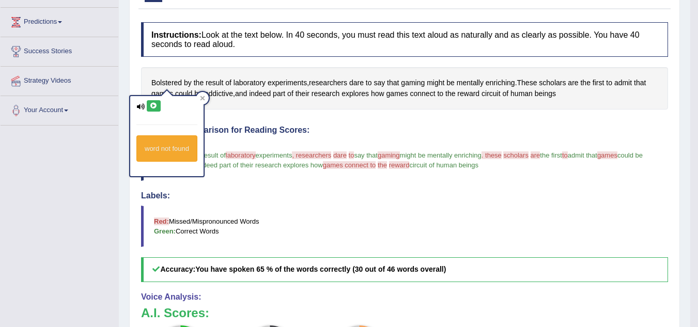
click at [156, 104] on icon at bounding box center [154, 106] width 8 height 6
click at [152, 106] on icon at bounding box center [154, 106] width 8 height 6
click at [244, 173] on blockquote "bolstered ball stood by the result of laboratory experiments , researchers dare…" at bounding box center [404, 160] width 527 height 41
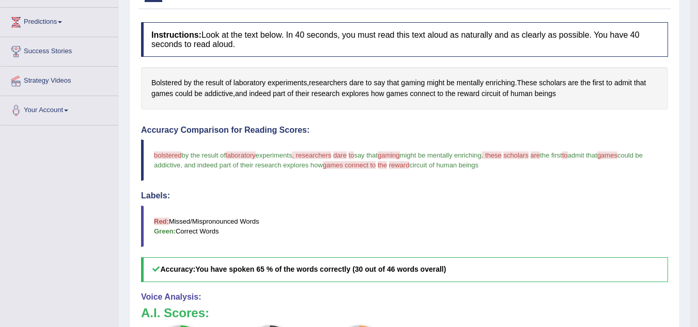
click at [245, 157] on span "laboratory" at bounding box center [241, 155] width 30 height 8
click at [242, 81] on span "laboratory" at bounding box center [250, 83] width 32 height 11
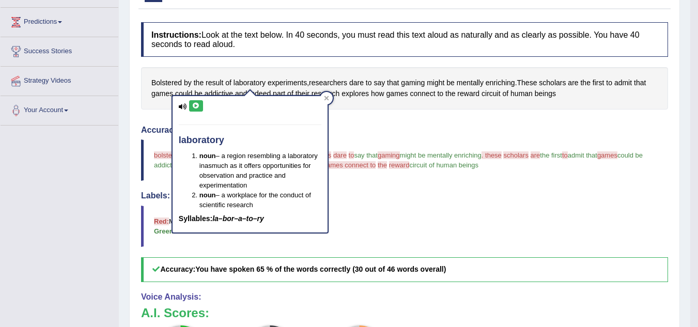
click at [198, 105] on icon at bounding box center [196, 106] width 8 height 6
click at [359, 130] on h4 "Accuracy Comparison for Reading Scores:" at bounding box center [404, 130] width 527 height 9
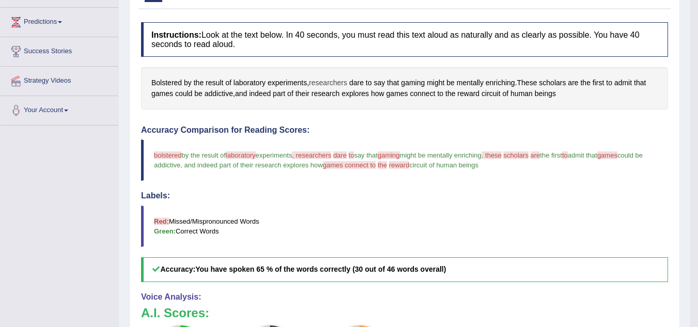
click at [331, 83] on span "researchers" at bounding box center [328, 83] width 38 height 11
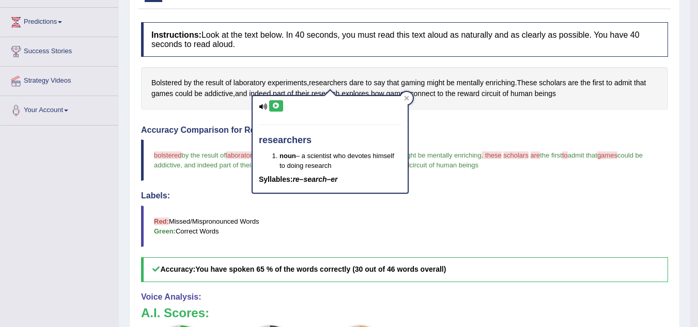
click at [272, 110] on button at bounding box center [276, 105] width 14 height 11
click at [332, 211] on blockquote "Red: Missed/Mispronounced Words Green: Correct Words" at bounding box center [404, 226] width 527 height 41
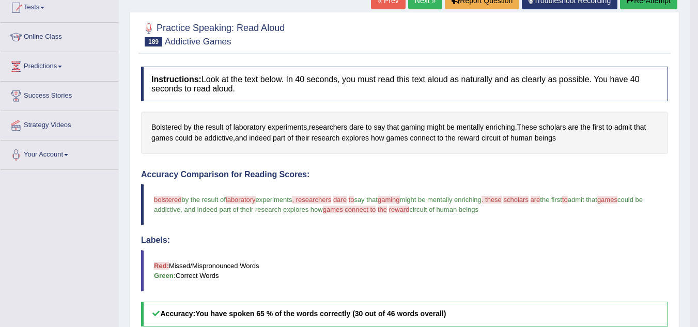
scroll to position [91, 0]
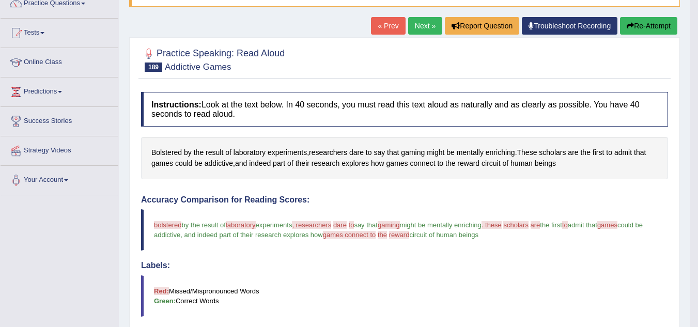
click at [638, 26] on button "Re-Attempt" at bounding box center [648, 26] width 57 height 18
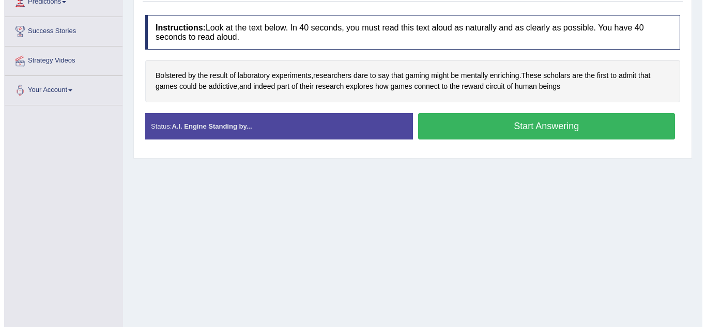
scroll to position [215, 0]
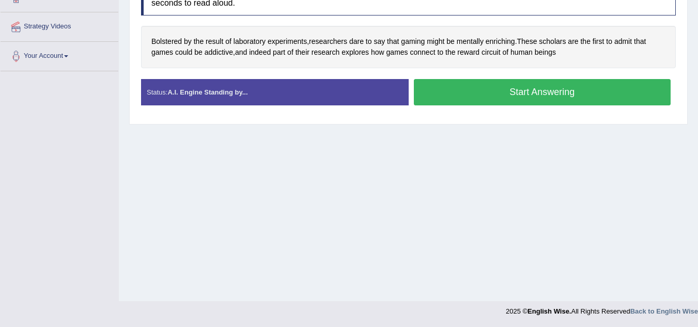
click at [493, 100] on button "Start Answering" at bounding box center [542, 92] width 257 height 26
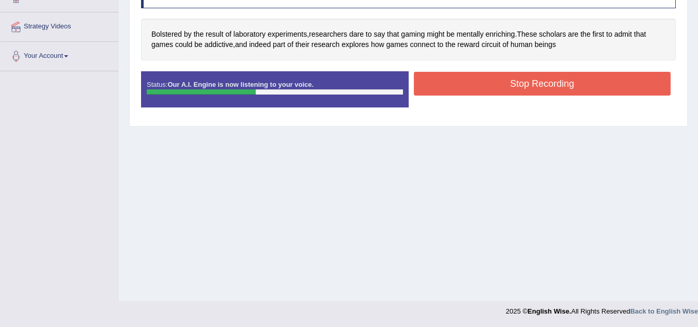
click at [497, 83] on button "Stop Recording" at bounding box center [542, 84] width 257 height 24
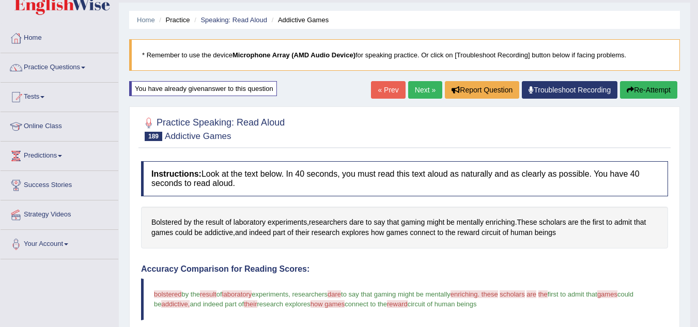
scroll to position [26, 0]
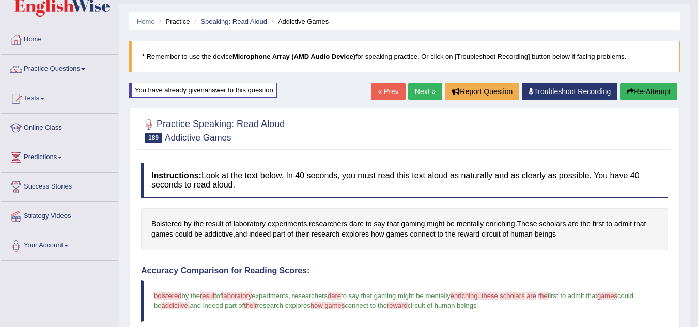
click at [64, 68] on link "Practice Questions" at bounding box center [60, 68] width 118 height 26
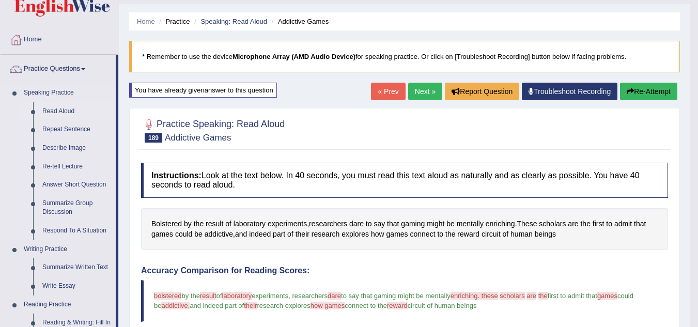
click at [67, 109] on link "Read Aloud" at bounding box center [77, 111] width 78 height 19
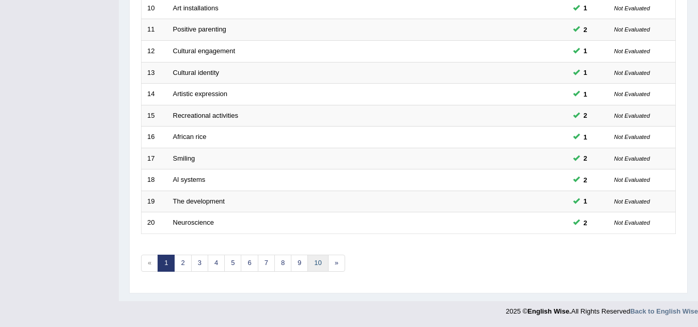
click at [317, 263] on link "10" at bounding box center [317, 263] width 21 height 17
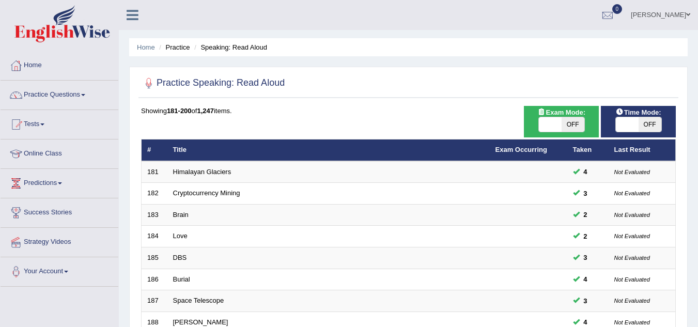
click at [66, 91] on link "Practice Questions" at bounding box center [60, 94] width 118 height 26
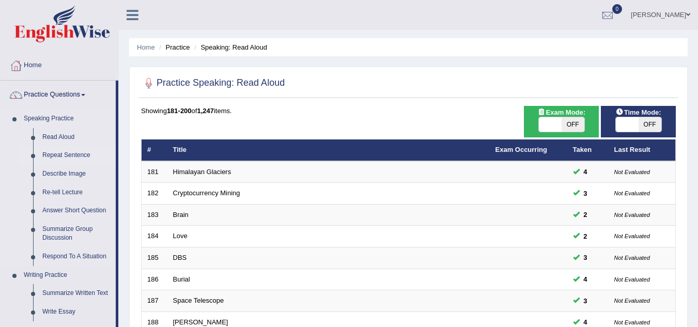
click at [63, 151] on link "Repeat Sentence" at bounding box center [77, 155] width 78 height 19
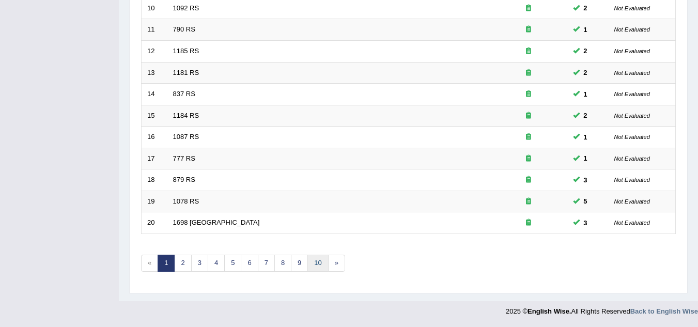
click at [314, 266] on link "10" at bounding box center [317, 263] width 21 height 17
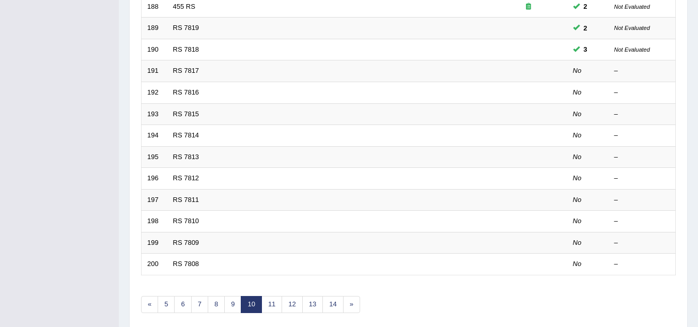
scroll to position [299, 0]
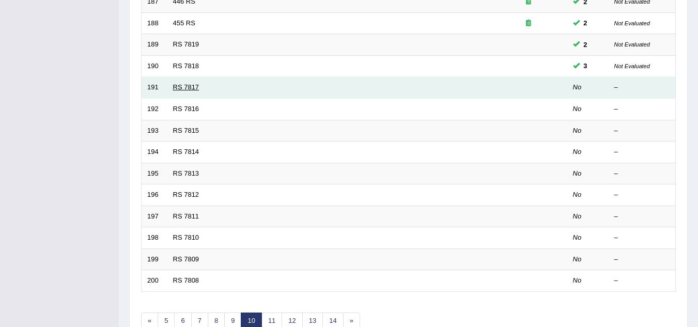
click at [194, 88] on link "RS 7817" at bounding box center [186, 87] width 26 height 8
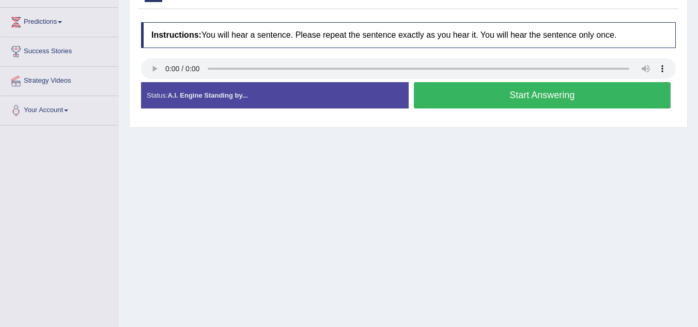
click at [430, 99] on button "Start Answering" at bounding box center [542, 95] width 257 height 26
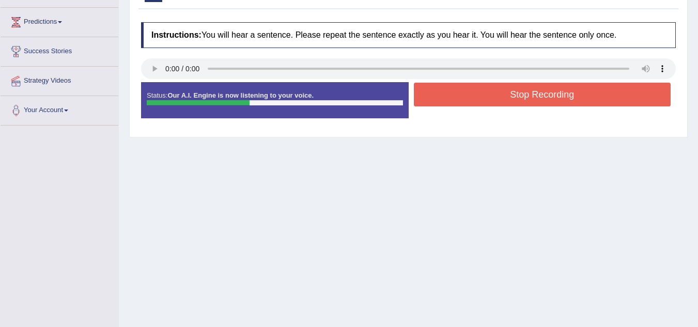
click at [430, 99] on button "Stop Recording" at bounding box center [542, 95] width 257 height 24
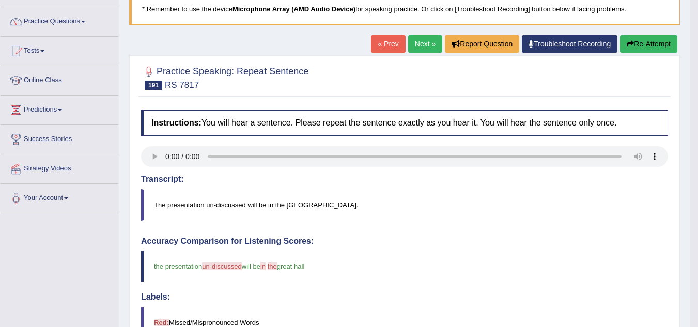
scroll to position [71, 0]
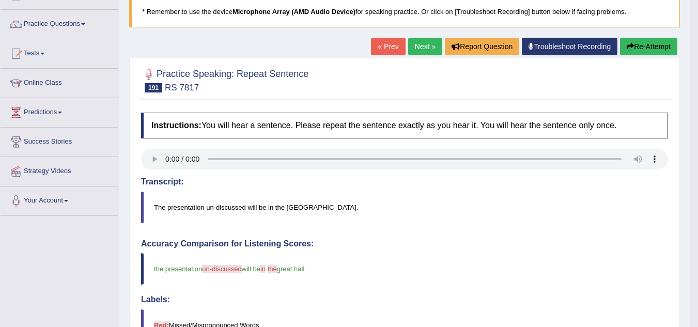
click at [637, 49] on button "Re-Attempt" at bounding box center [648, 47] width 57 height 18
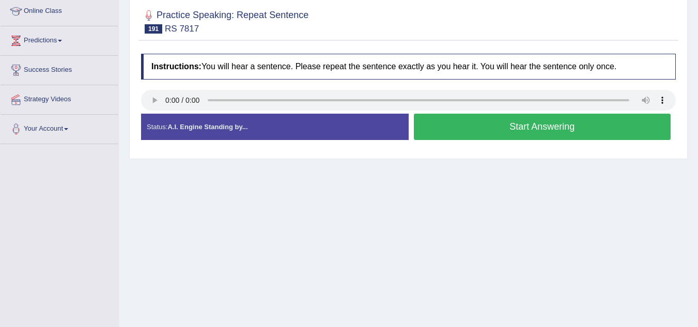
scroll to position [143, 0]
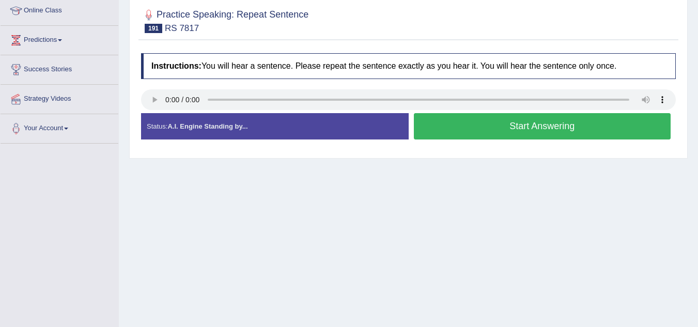
click at [520, 128] on button "Start Answering" at bounding box center [542, 126] width 257 height 26
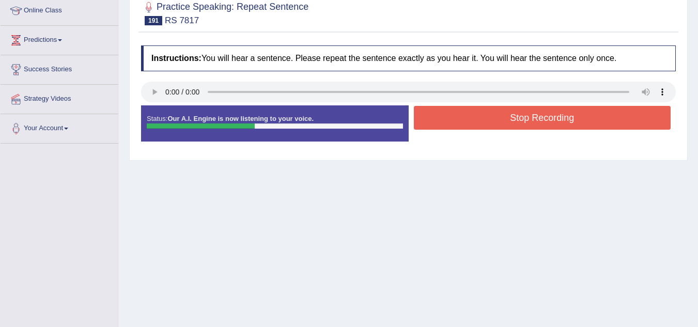
click at [518, 119] on button "Stop Recording" at bounding box center [542, 118] width 257 height 24
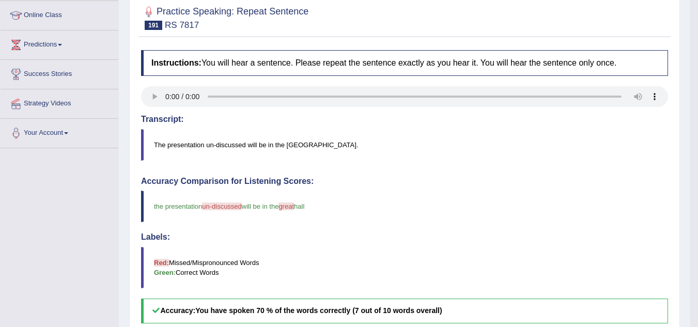
scroll to position [69, 0]
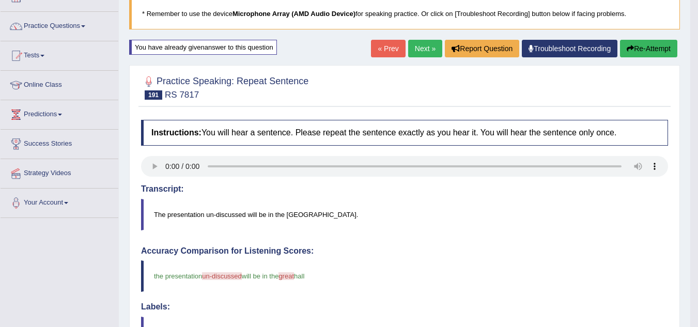
click at [640, 45] on button "Re-Attempt" at bounding box center [648, 49] width 57 height 18
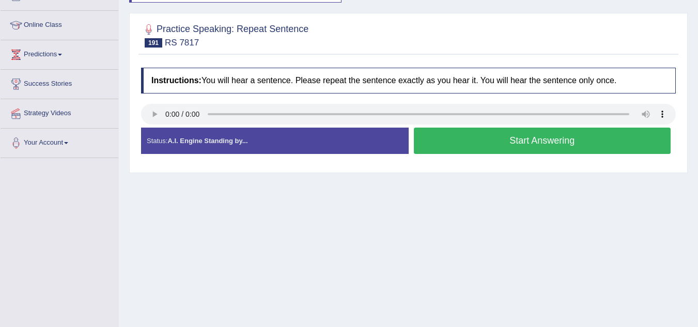
click at [574, 143] on button "Start Answering" at bounding box center [542, 141] width 257 height 26
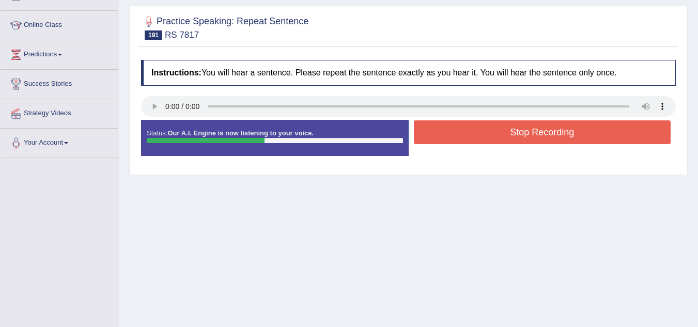
click at [575, 134] on button "Stop Recording" at bounding box center [542, 132] width 257 height 24
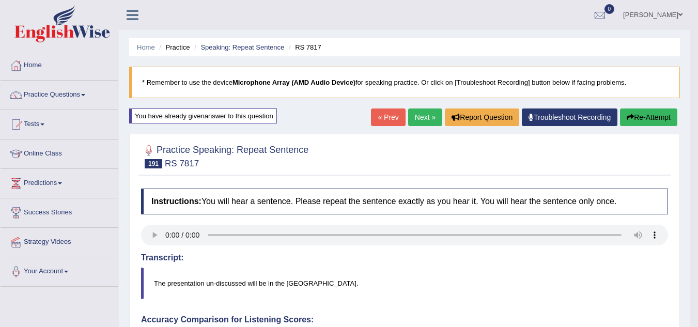
click at [411, 117] on link "Next »" at bounding box center [425, 118] width 34 height 18
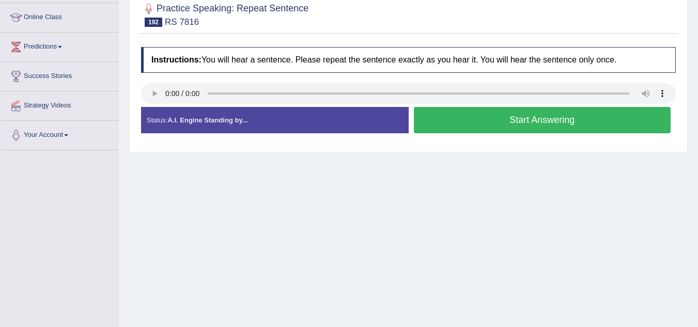
click at [455, 114] on button "Start Answering" at bounding box center [542, 120] width 257 height 26
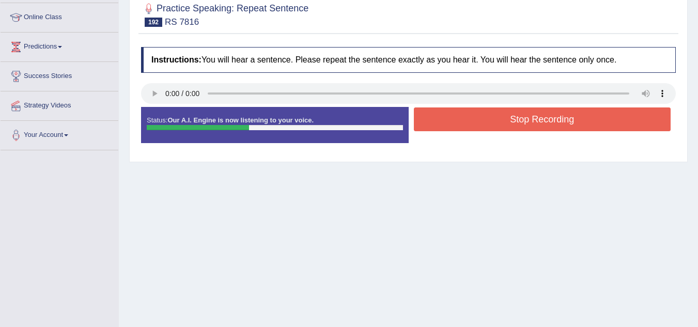
click at [455, 114] on button "Stop Recording" at bounding box center [542, 119] width 257 height 24
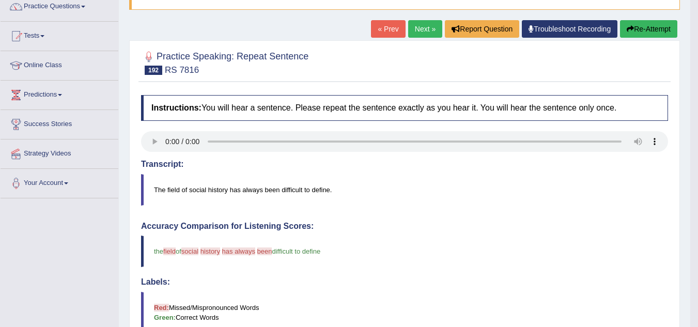
scroll to position [86, 0]
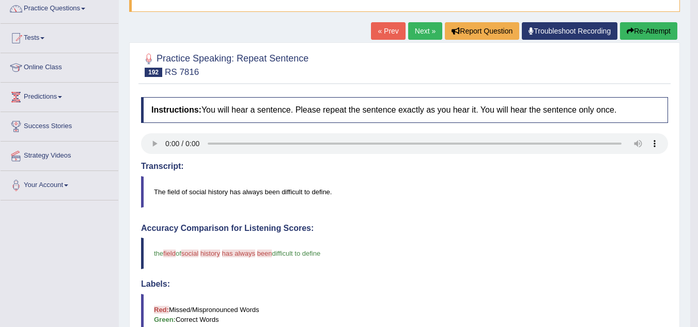
click at [652, 33] on button "Re-Attempt" at bounding box center [648, 31] width 57 height 18
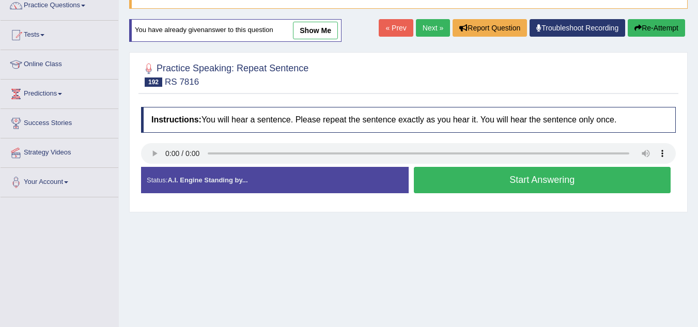
click at [436, 183] on button "Start Answering" at bounding box center [542, 180] width 257 height 26
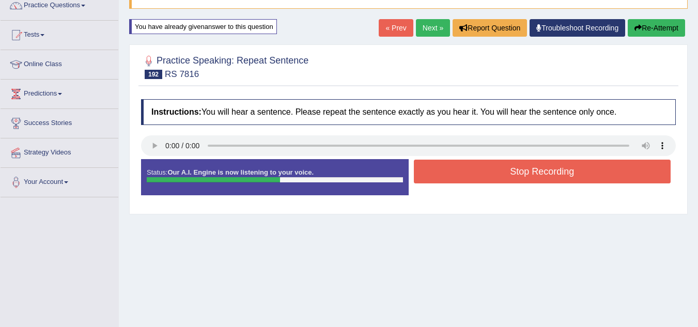
click at [435, 172] on button "Stop Recording" at bounding box center [542, 172] width 257 height 24
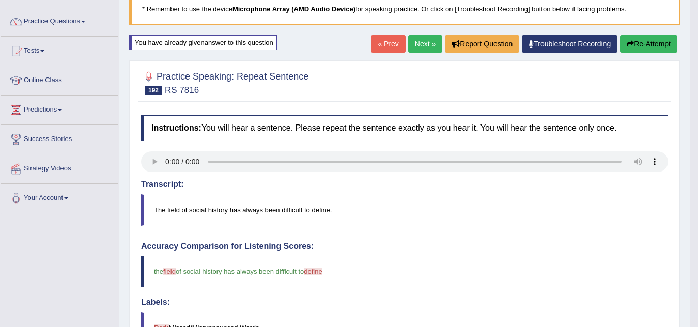
scroll to position [78, 0]
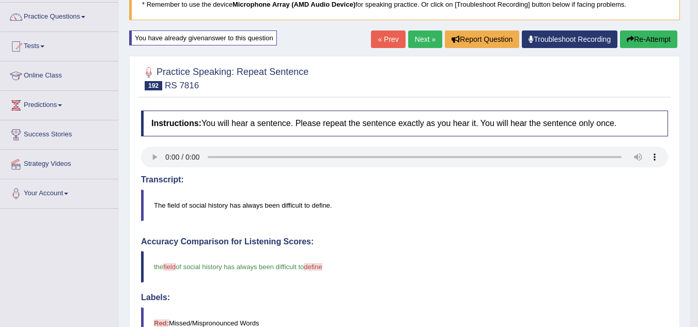
click at [623, 35] on button "Re-Attempt" at bounding box center [648, 39] width 57 height 18
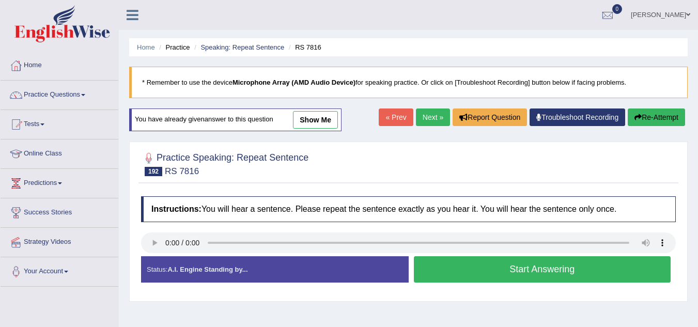
scroll to position [86, 0]
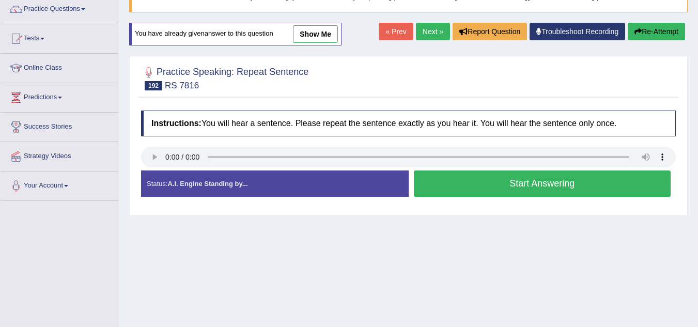
click at [515, 180] on button "Start Answering" at bounding box center [542, 184] width 257 height 26
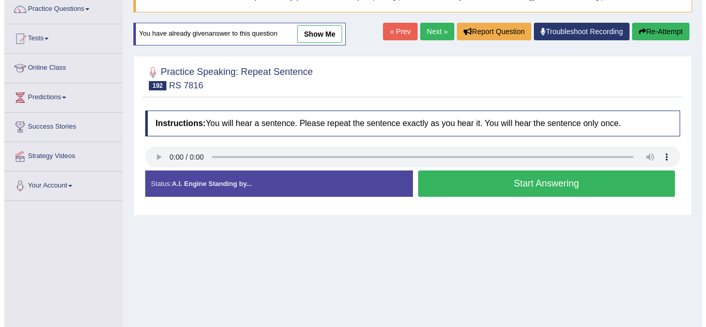
scroll to position [0, 0]
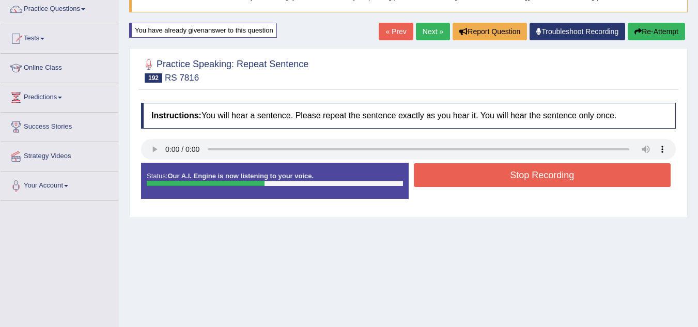
click at [515, 180] on button "Stop Recording" at bounding box center [542, 175] width 257 height 24
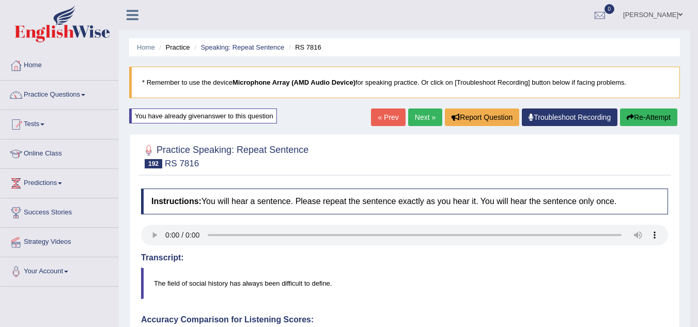
click at [421, 115] on link "Next »" at bounding box center [425, 118] width 34 height 18
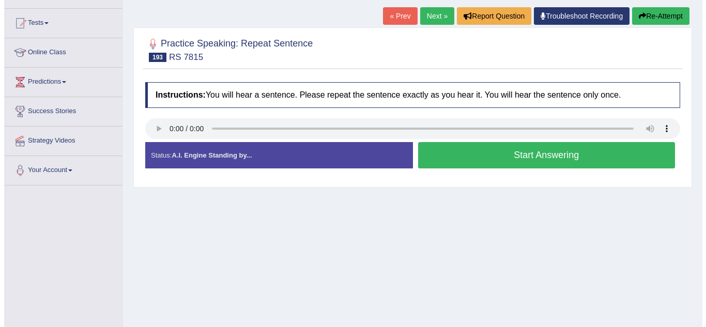
scroll to position [103, 0]
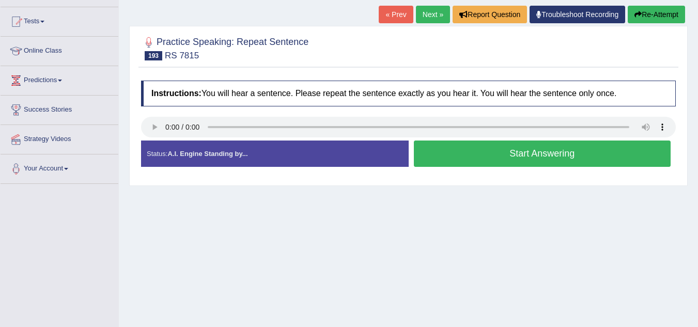
click at [465, 143] on button "Start Answering" at bounding box center [542, 154] width 257 height 26
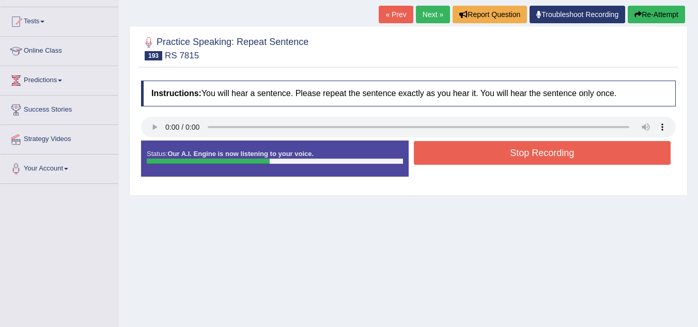
click at [465, 143] on button "Stop Recording" at bounding box center [542, 153] width 257 height 24
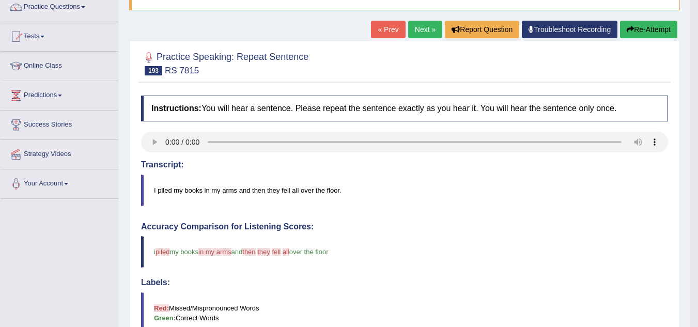
scroll to position [87, 0]
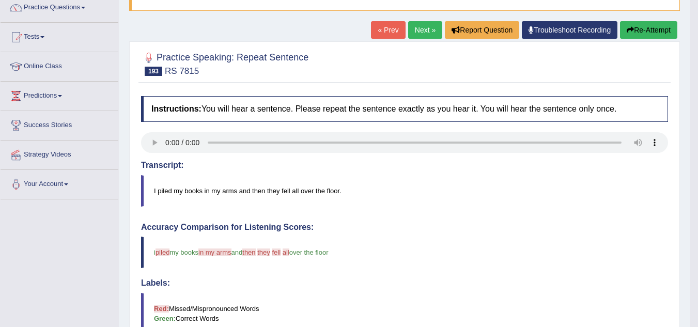
click at [637, 35] on button "Re-Attempt" at bounding box center [648, 30] width 57 height 18
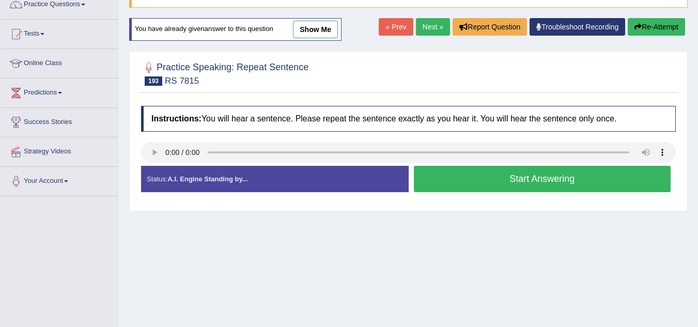
click at [471, 173] on button "Start Answering" at bounding box center [542, 179] width 257 height 26
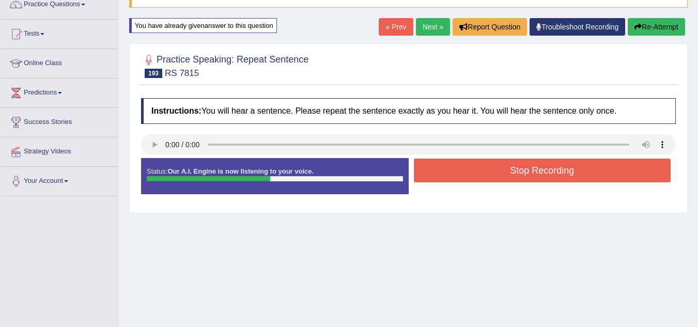
click at [471, 173] on button "Stop Recording" at bounding box center [542, 171] width 257 height 24
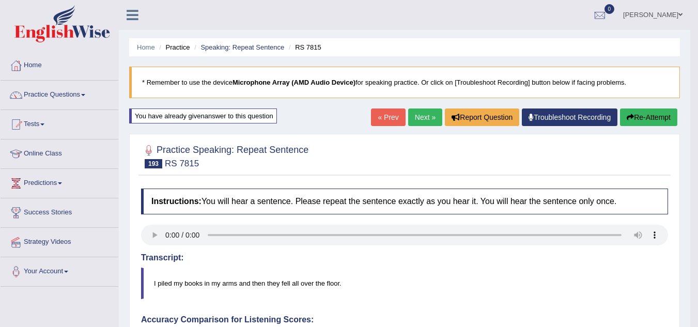
click at [630, 118] on icon "button" at bounding box center [630, 117] width 7 height 7
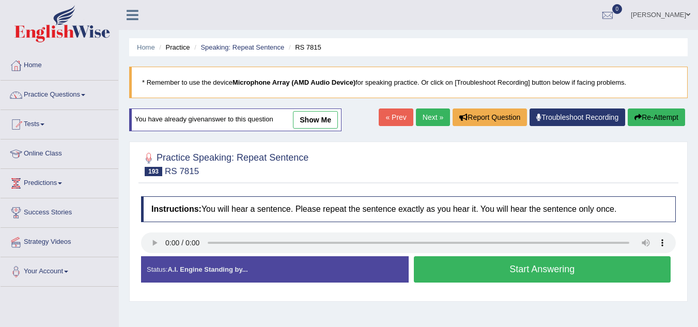
click at [570, 271] on button "Start Answering" at bounding box center [542, 269] width 257 height 26
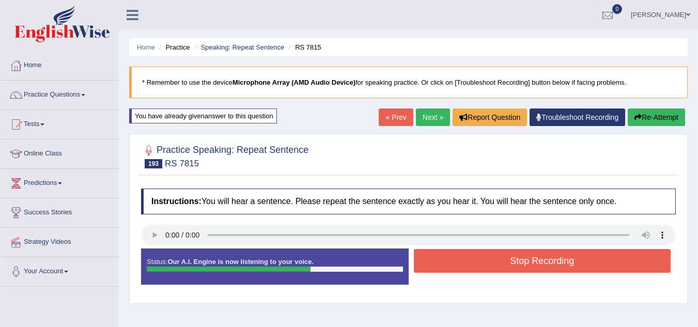
click at [579, 258] on button "Stop Recording" at bounding box center [542, 261] width 257 height 24
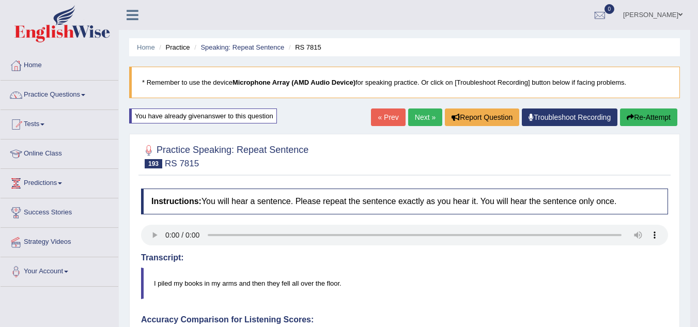
click at [426, 117] on link "Next »" at bounding box center [425, 118] width 34 height 18
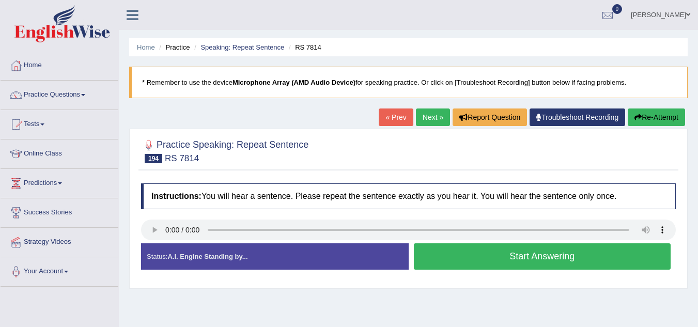
click at [440, 261] on button "Start Answering" at bounding box center [542, 256] width 257 height 26
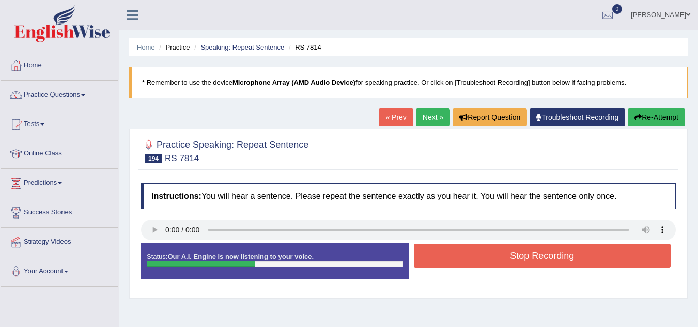
click at [440, 261] on button "Stop Recording" at bounding box center [542, 256] width 257 height 24
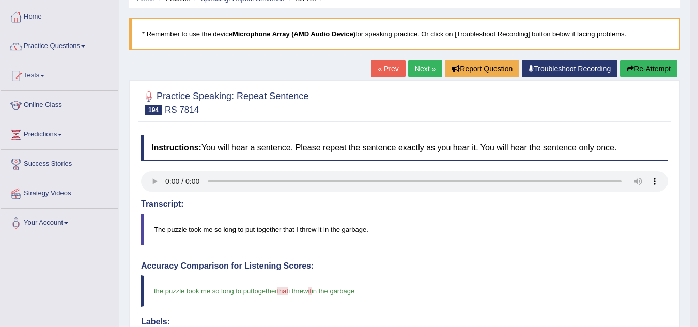
scroll to position [48, 0]
click at [657, 67] on button "Re-Attempt" at bounding box center [648, 69] width 57 height 18
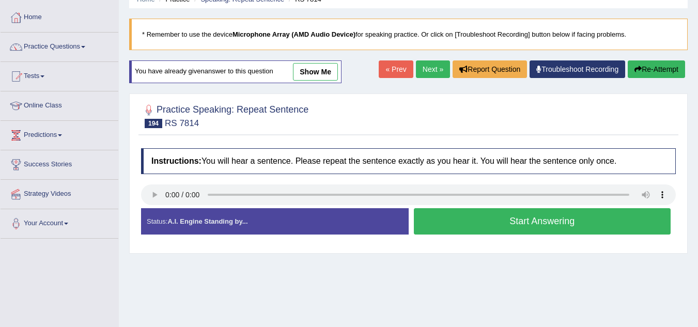
click at [540, 223] on button "Start Answering" at bounding box center [542, 221] width 257 height 26
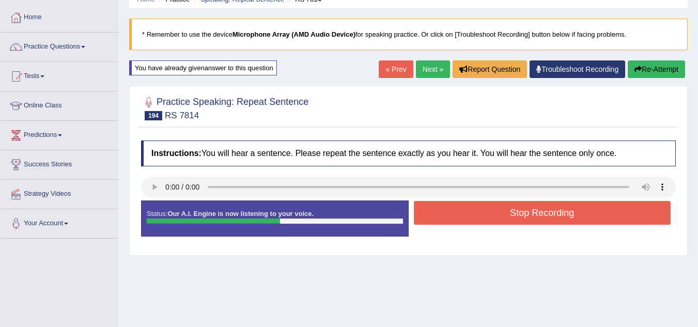
click at [540, 213] on button "Stop Recording" at bounding box center [542, 213] width 257 height 24
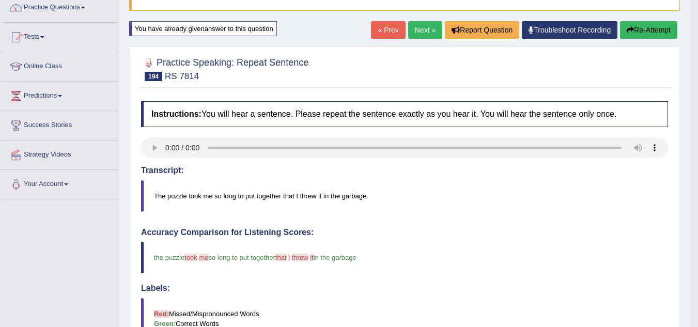
scroll to position [87, 0]
click at [645, 23] on button "Re-Attempt" at bounding box center [648, 31] width 57 height 18
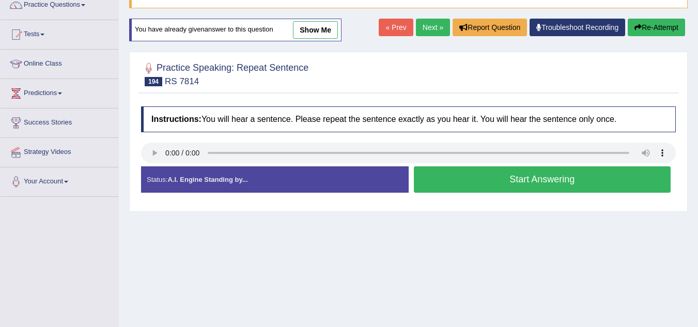
click at [540, 179] on button "Start Answering" at bounding box center [542, 179] width 257 height 26
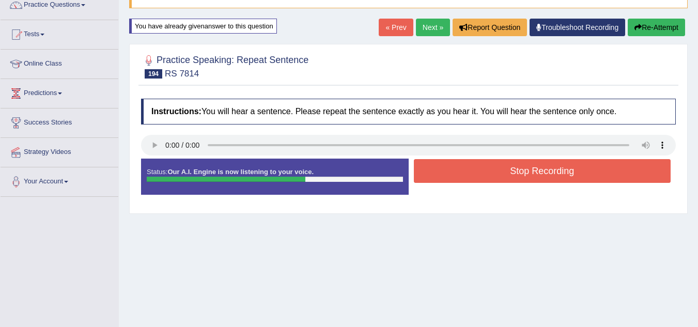
click at [540, 179] on button "Stop Recording" at bounding box center [542, 171] width 257 height 24
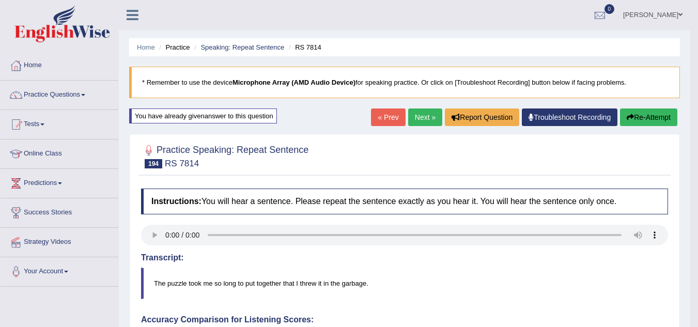
click at [415, 119] on link "Next »" at bounding box center [425, 118] width 34 height 18
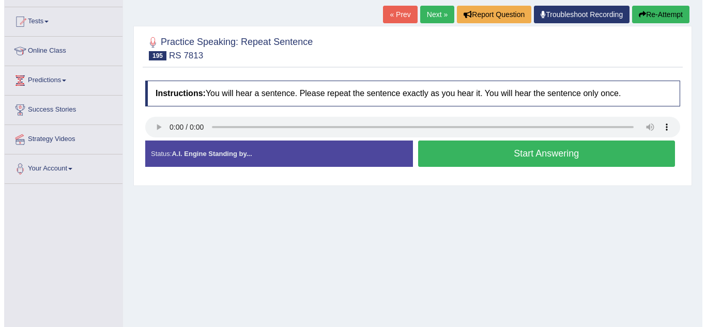
scroll to position [103, 0]
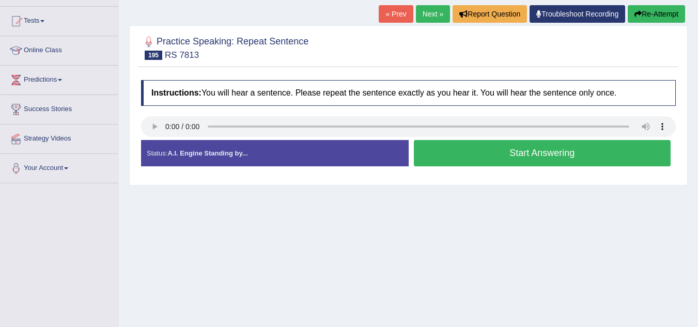
click at [499, 147] on button "Start Answering" at bounding box center [542, 153] width 257 height 26
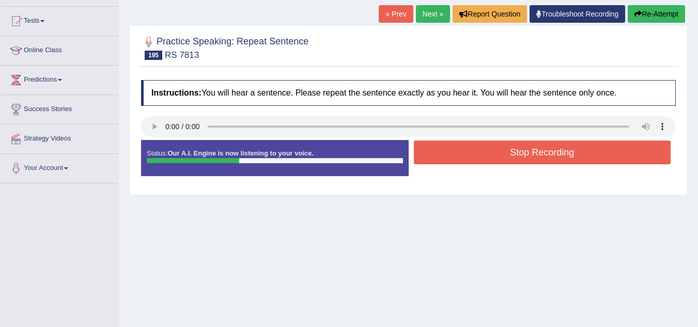
click at [499, 147] on button "Stop Recording" at bounding box center [542, 153] width 257 height 24
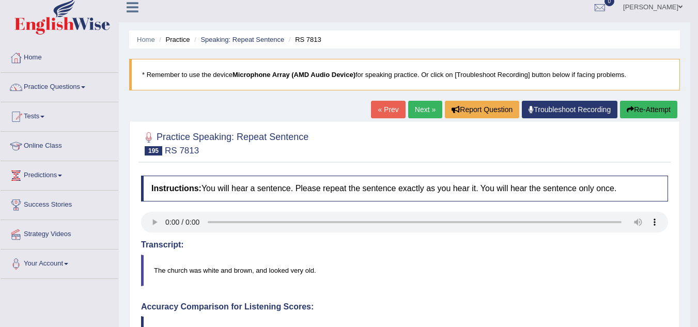
scroll to position [7, 0]
click at [636, 110] on button "Re-Attempt" at bounding box center [648, 110] width 57 height 18
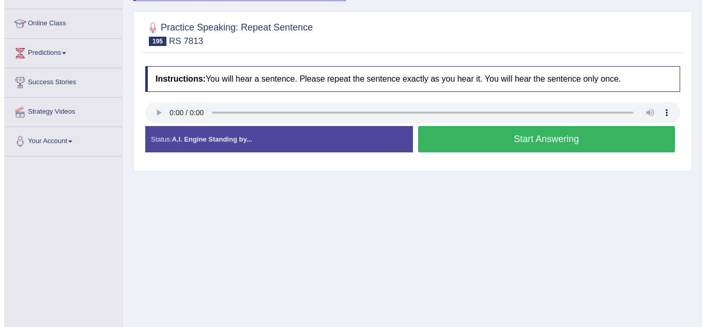
scroll to position [146, 0]
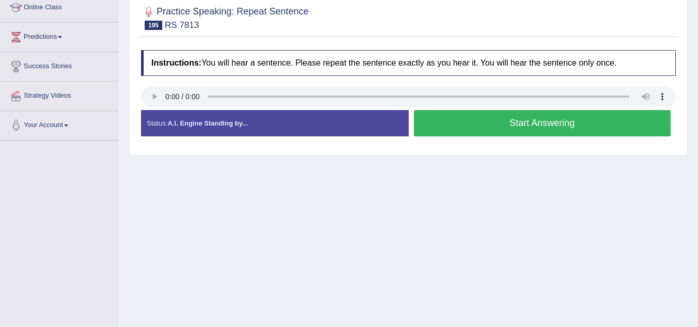
click at [586, 125] on button "Start Answering" at bounding box center [542, 123] width 257 height 26
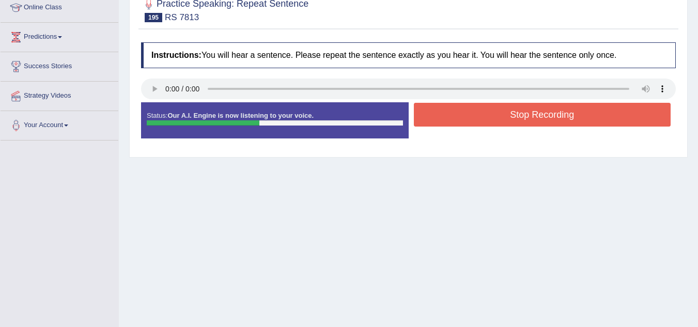
click at [587, 117] on button "Stop Recording" at bounding box center [542, 115] width 257 height 24
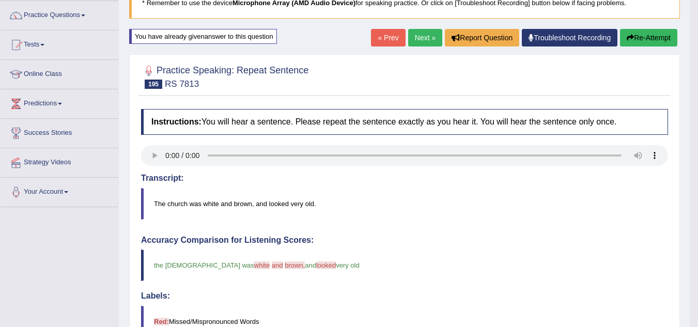
scroll to position [79, 0]
click at [649, 40] on button "Re-Attempt" at bounding box center [648, 38] width 57 height 18
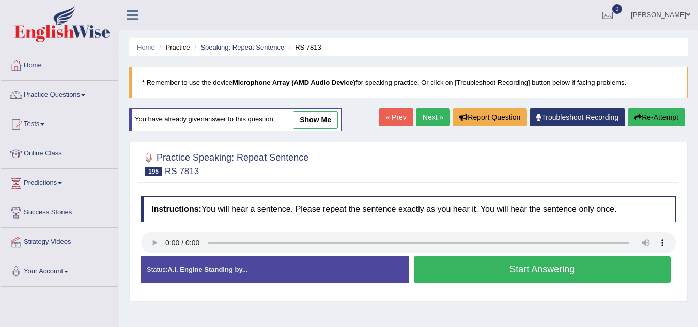
scroll to position [87, 0]
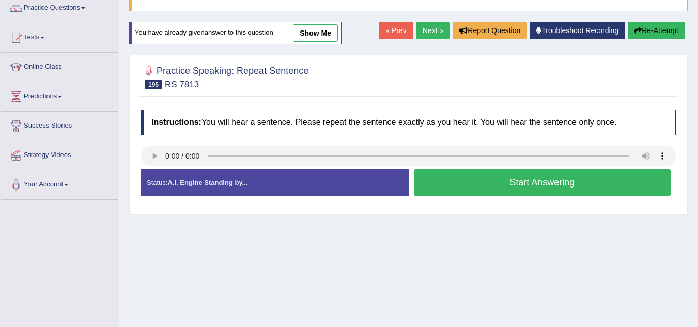
click at [492, 181] on button "Start Answering" at bounding box center [542, 182] width 257 height 26
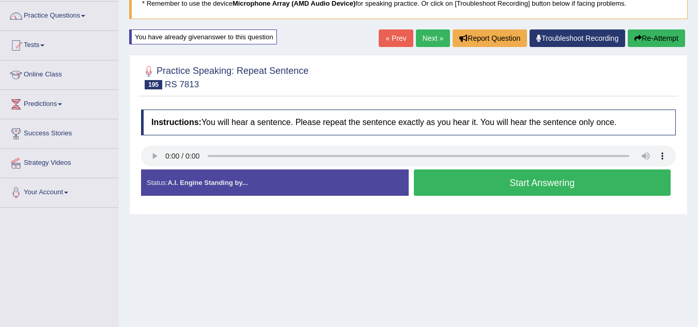
scroll to position [0, 0]
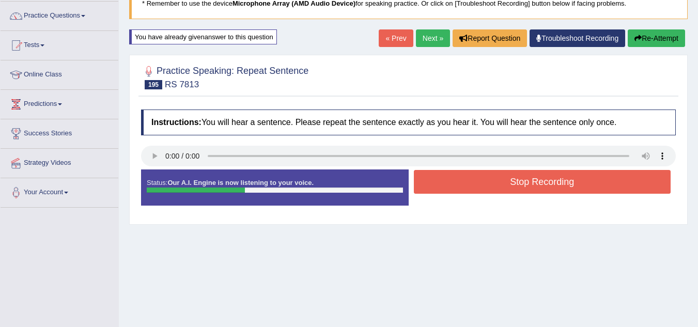
click at [492, 181] on button "Stop Recording" at bounding box center [542, 182] width 257 height 24
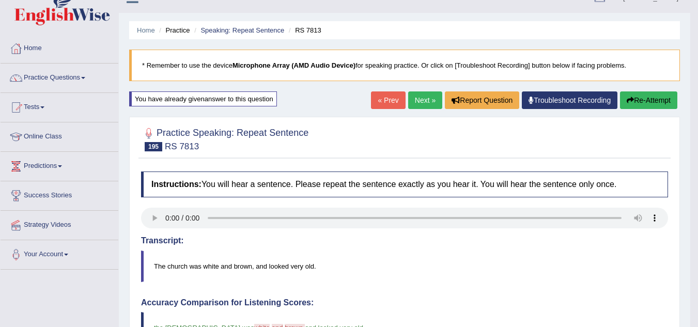
scroll to position [16, 0]
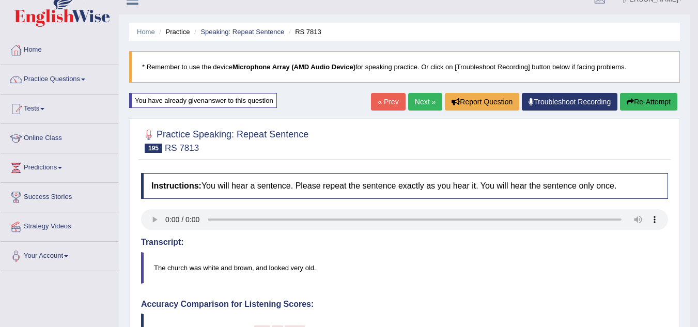
click at [637, 98] on button "Re-Attempt" at bounding box center [648, 102] width 57 height 18
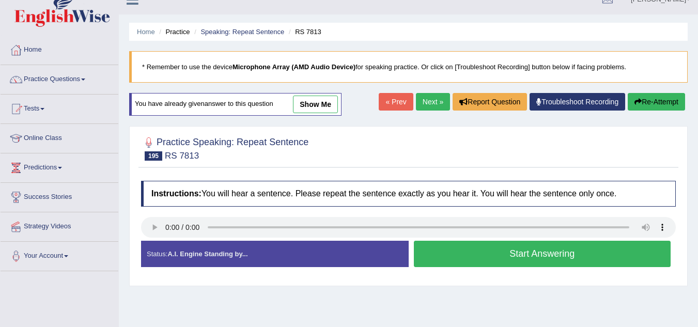
click at [509, 245] on button "Start Answering" at bounding box center [542, 254] width 257 height 26
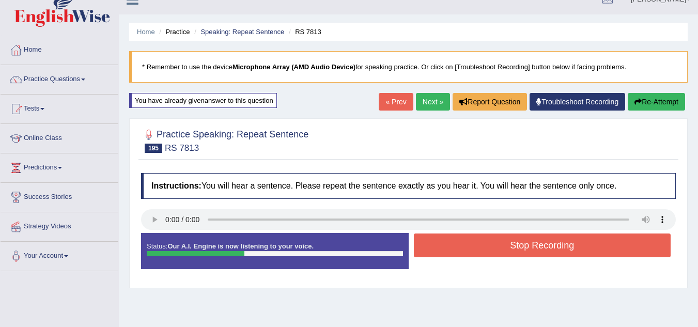
click at [509, 245] on button "Stop Recording" at bounding box center [542, 246] width 257 height 24
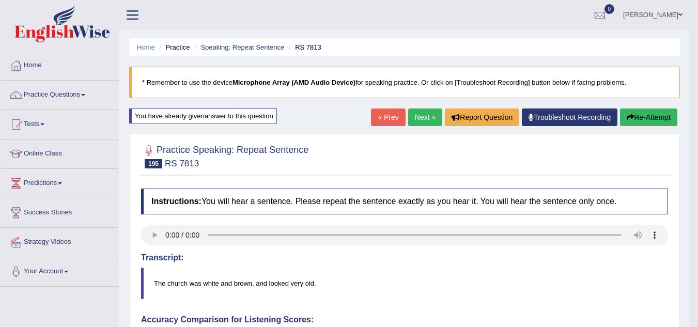
click at [418, 117] on link "Next »" at bounding box center [425, 118] width 34 height 18
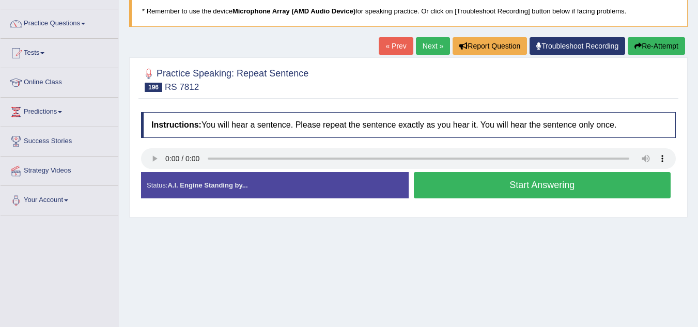
click button "Start Answering"
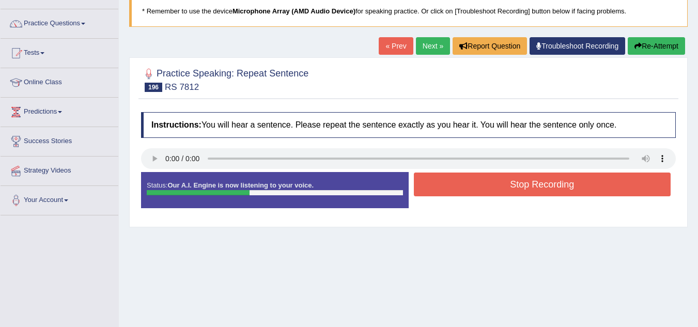
click button "Stop Recording"
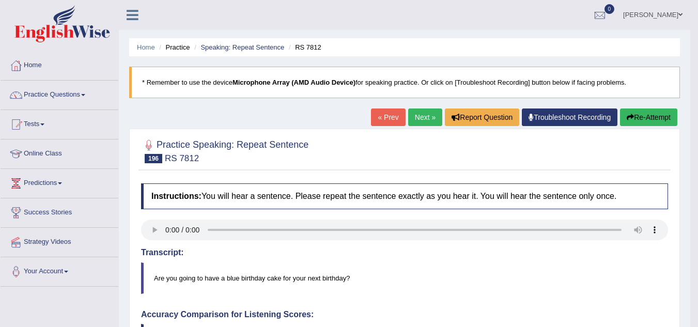
click button "Re-Attempt"
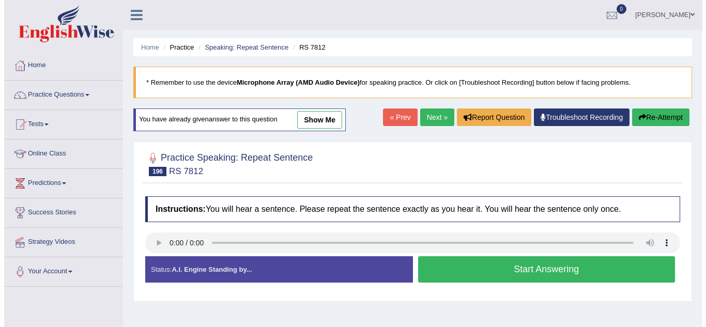
scroll to position [60, 0]
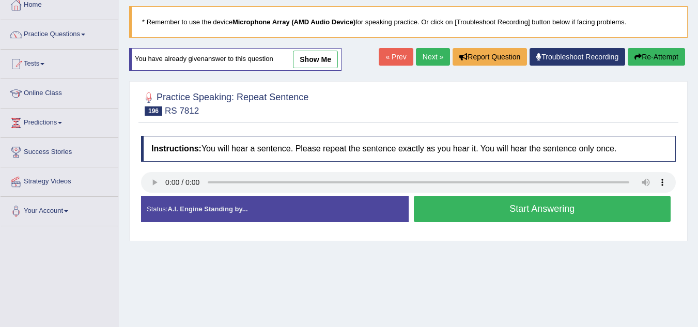
click at [564, 207] on button "Start Answering" at bounding box center [542, 209] width 257 height 26
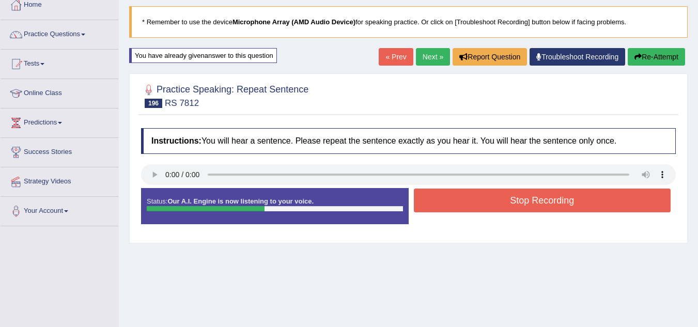
click at [564, 207] on button "Stop Recording" at bounding box center [542, 201] width 257 height 24
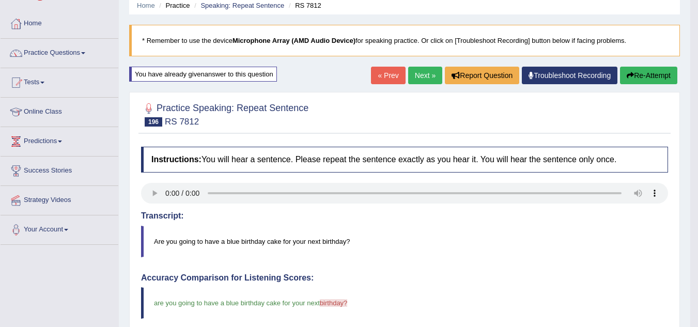
scroll to position [41, 0]
click at [417, 80] on link "Next »" at bounding box center [425, 76] width 34 height 18
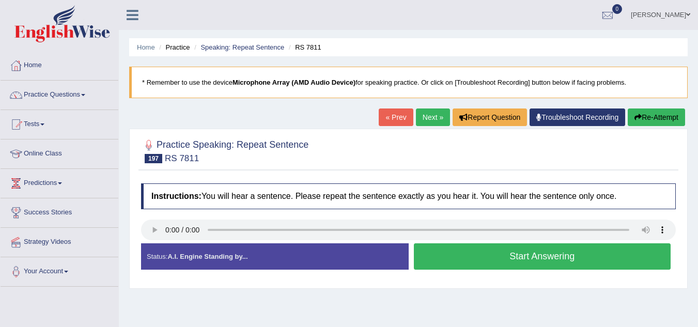
click at [482, 264] on button "Start Answering" at bounding box center [542, 256] width 257 height 26
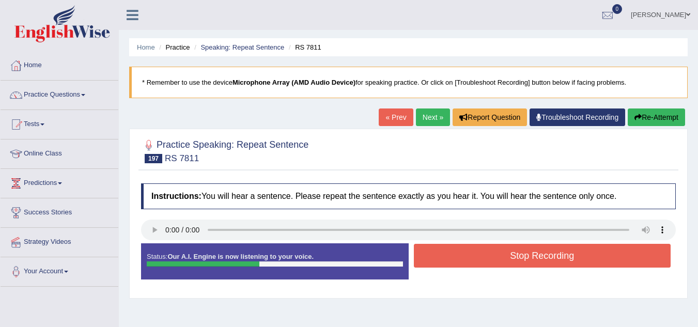
click at [482, 264] on button "Stop Recording" at bounding box center [542, 256] width 257 height 24
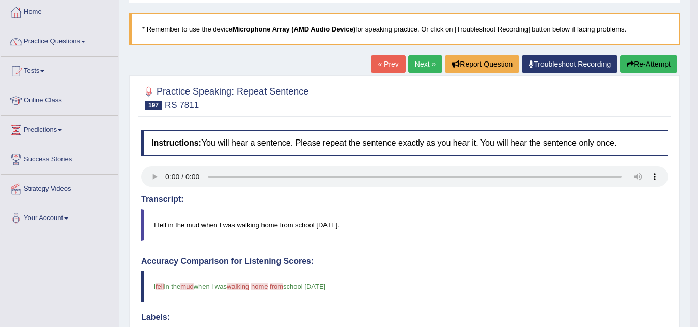
scroll to position [53, 0]
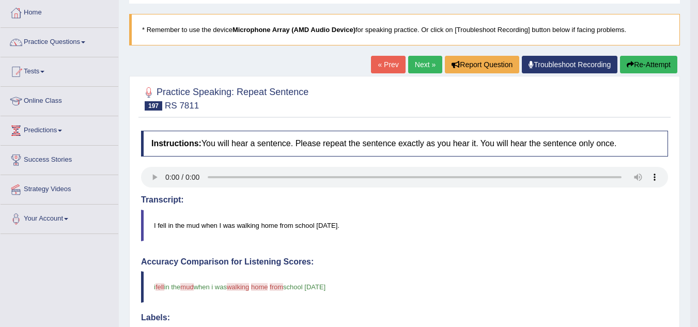
click at [645, 59] on button "Re-Attempt" at bounding box center [648, 65] width 57 height 18
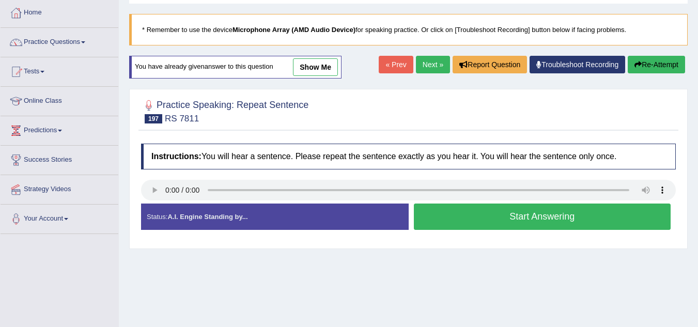
click at [546, 210] on button "Start Answering" at bounding box center [542, 217] width 257 height 26
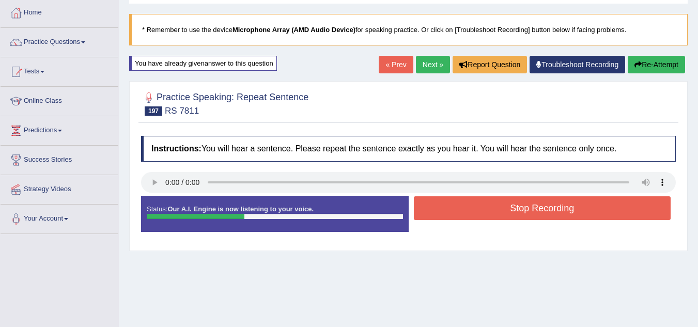
click at [546, 210] on button "Stop Recording" at bounding box center [542, 208] width 257 height 24
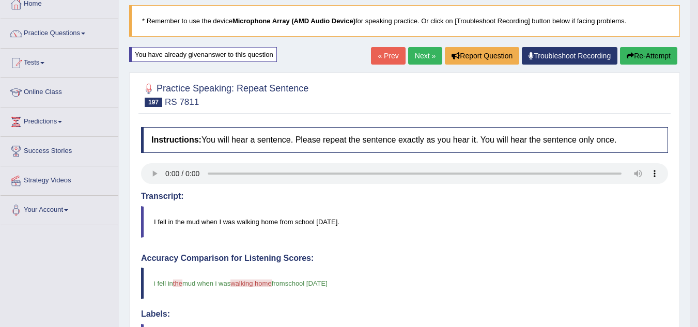
scroll to position [61, 0]
click at [641, 53] on button "Re-Attempt" at bounding box center [648, 57] width 57 height 18
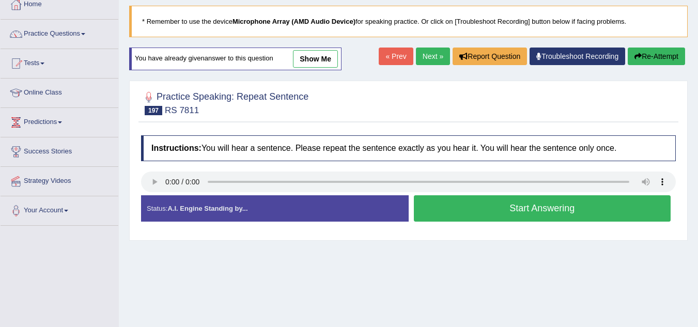
click at [517, 215] on button "Start Answering" at bounding box center [542, 208] width 257 height 26
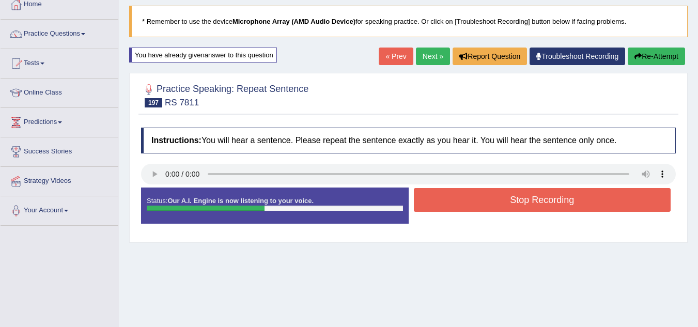
click at [521, 199] on button "Stop Recording" at bounding box center [542, 200] width 257 height 24
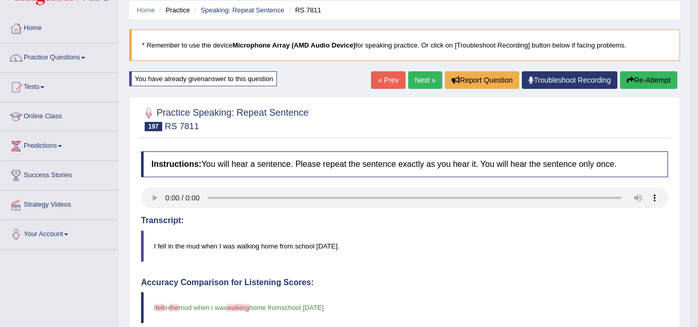
scroll to position [37, 0]
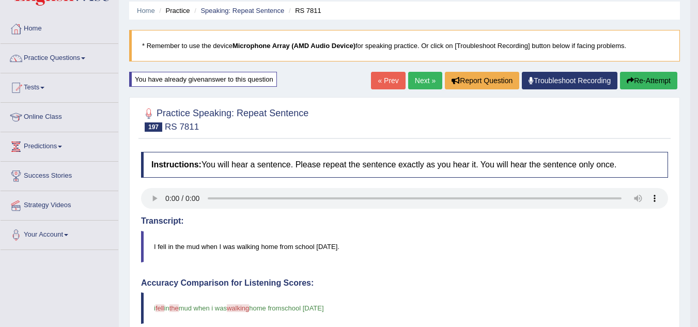
click at [635, 78] on button "Re-Attempt" at bounding box center [648, 81] width 57 height 18
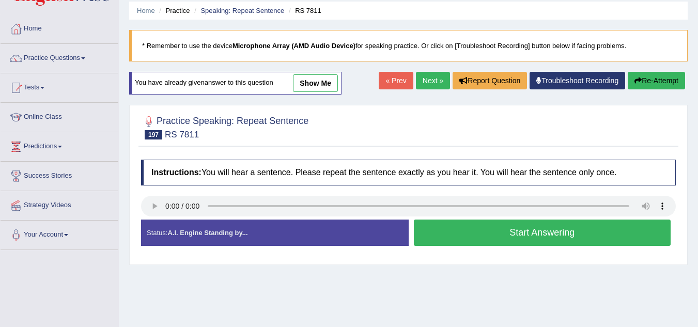
click at [518, 226] on button "Start Answering" at bounding box center [542, 233] width 257 height 26
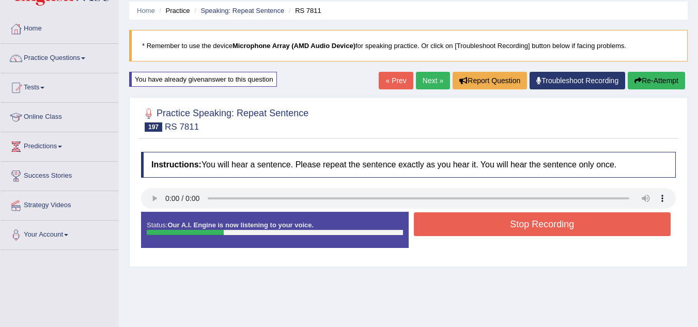
click at [648, 78] on button "Re-Attempt" at bounding box center [656, 81] width 57 height 18
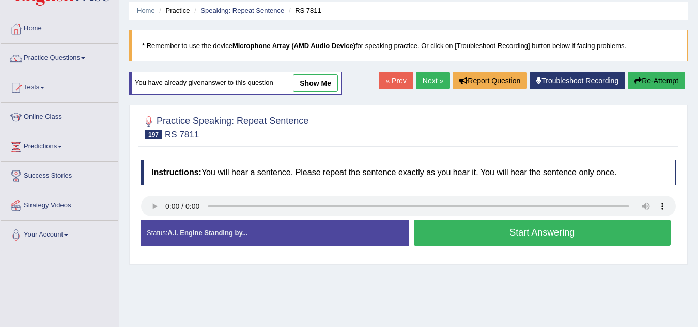
click at [550, 231] on button "Start Answering" at bounding box center [542, 233] width 257 height 26
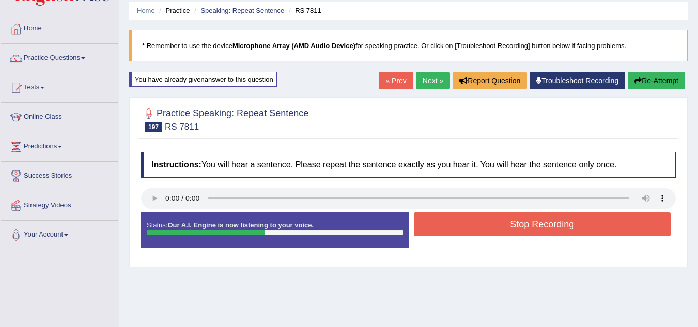
click at [550, 231] on button "Stop Recording" at bounding box center [542, 224] width 257 height 24
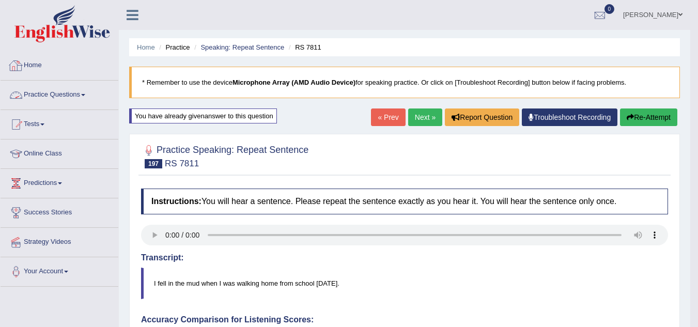
click at [61, 91] on link "Practice Questions" at bounding box center [60, 94] width 118 height 26
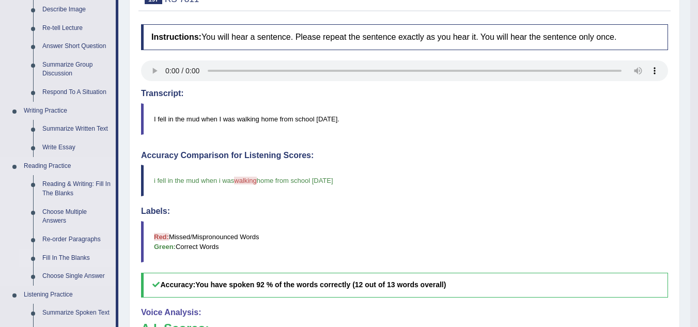
scroll to position [150, 0]
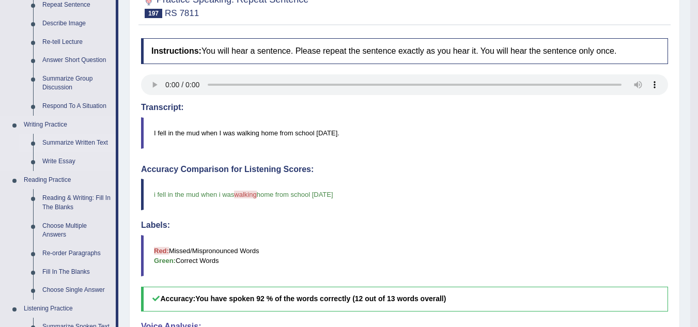
click at [83, 142] on link "Summarize Written Text" at bounding box center [77, 143] width 78 height 19
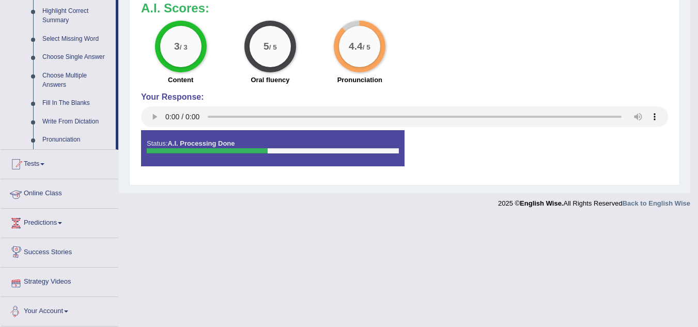
scroll to position [481, 0]
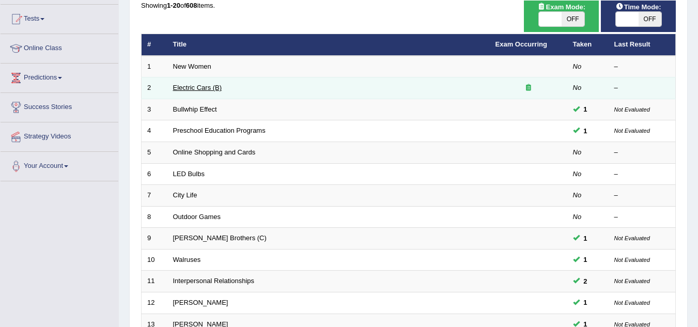
click at [206, 86] on link "Electric Cars (B)" at bounding box center [197, 88] width 49 height 8
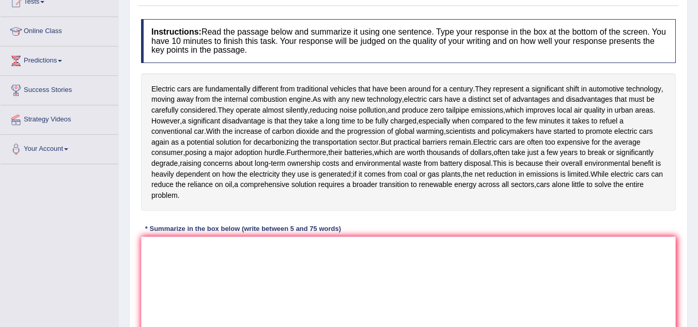
scroll to position [126, 0]
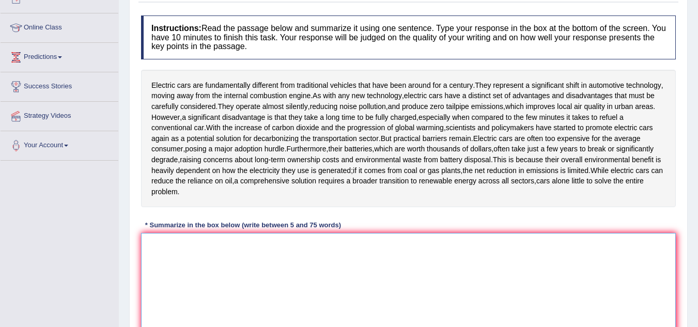
click at [205, 257] on textarea at bounding box center [408, 283] width 535 height 100
click at [205, 257] on textarea "Electric cars" at bounding box center [408, 283] width 535 height 100
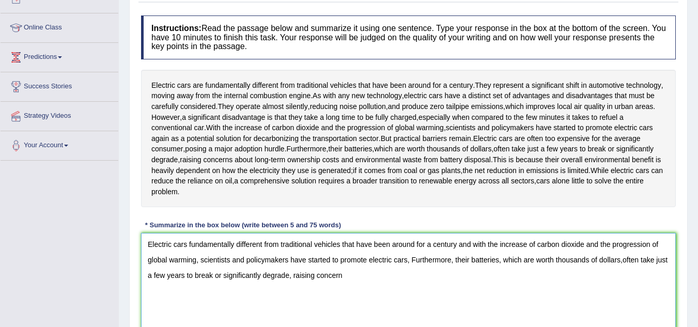
scroll to position [215, 0]
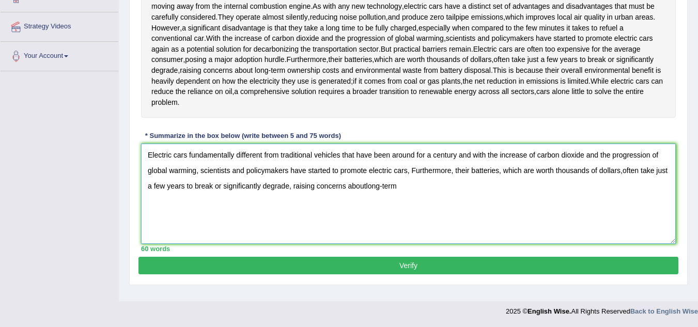
click at [365, 190] on textarea "Electric cars fundamentally different from traditional vehicles that have been …" at bounding box center [408, 194] width 535 height 100
click at [367, 186] on textarea "Electric cars fundamentally different from traditional vehicles that have been …" at bounding box center [408, 194] width 535 height 100
click at [367, 185] on textarea "Electric cars fundamentally different from traditional vehicles that have been …" at bounding box center [408, 194] width 535 height 100
click at [365, 187] on textarea "Electric cars fundamentally different from traditional vehicles that have been …" at bounding box center [408, 194] width 535 height 100
click at [417, 186] on textarea "Electric cars fundamentally different from traditional vehicles that have been …" at bounding box center [408, 194] width 535 height 100
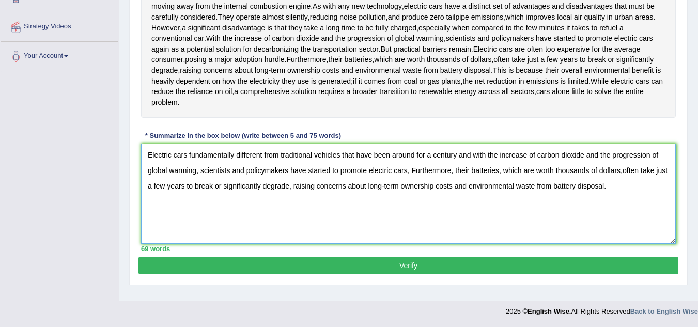
type textarea "Electric cars fundamentally different from traditional vehicles that have been …"
click at [395, 266] on button "Verify" at bounding box center [408, 266] width 540 height 18
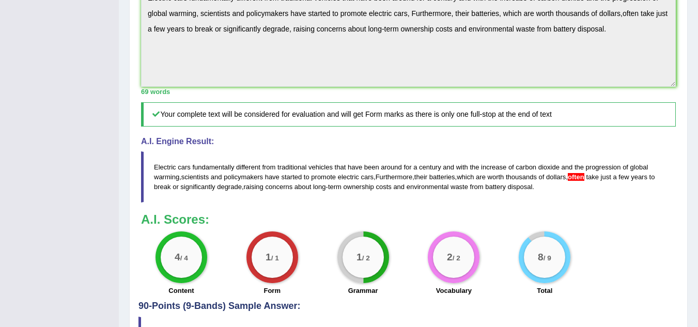
scroll to position [358, 0]
click at [584, 177] on span "often" at bounding box center [576, 177] width 17 height 8
click at [581, 177] on span "often" at bounding box center [576, 177] width 17 height 8
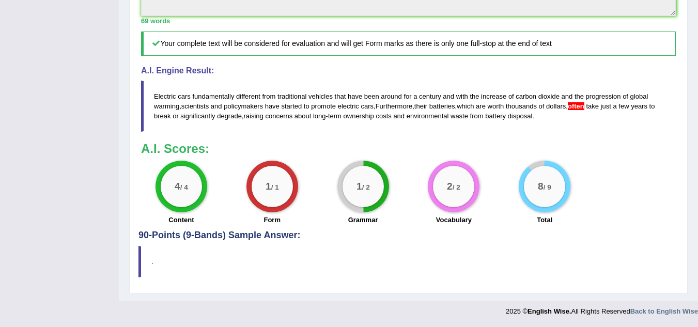
click at [508, 131] on blockquote "Electric cars fundamentally different from traditional vehicles that have been …" at bounding box center [408, 106] width 535 height 51
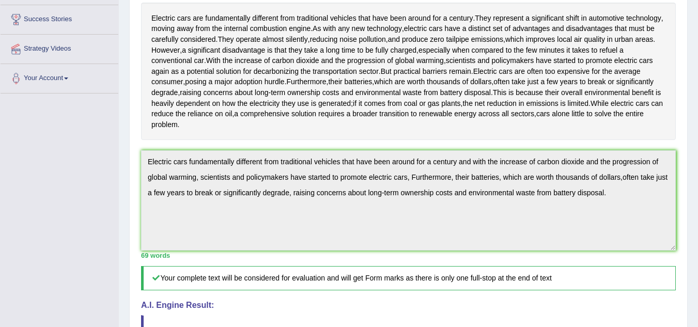
scroll to position [0, 0]
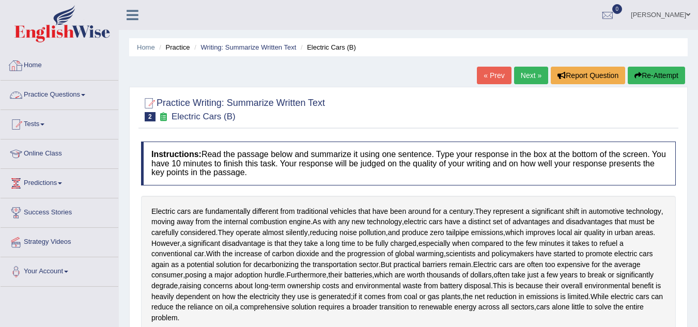
click at [69, 95] on link "Practice Questions" at bounding box center [60, 94] width 118 height 26
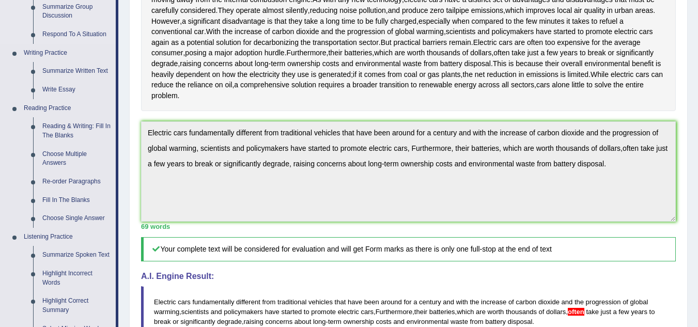
scroll to position [223, 0]
click at [88, 127] on link "Reading & Writing: Fill In The Blanks" at bounding box center [77, 130] width 78 height 27
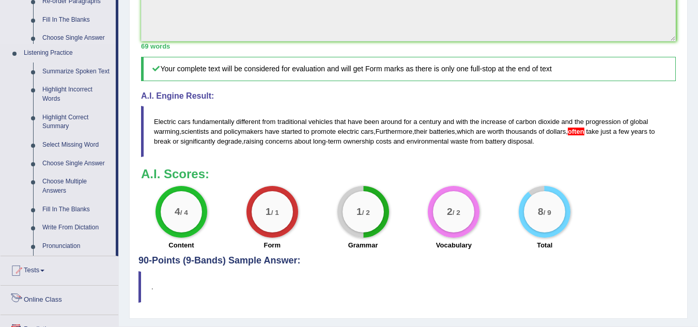
scroll to position [459, 0]
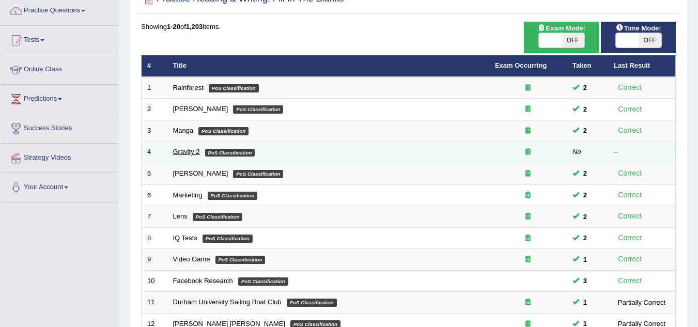
scroll to position [85, 0]
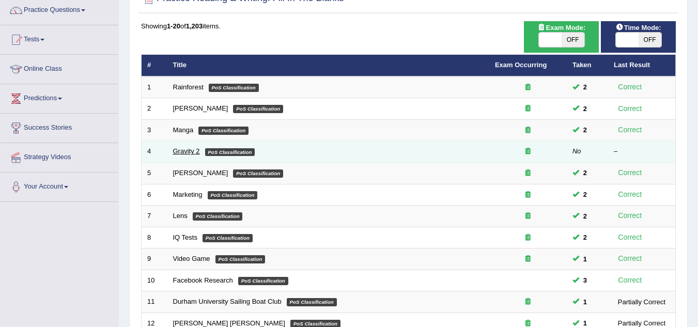
click at [187, 151] on link "Gravity 2" at bounding box center [186, 151] width 27 height 8
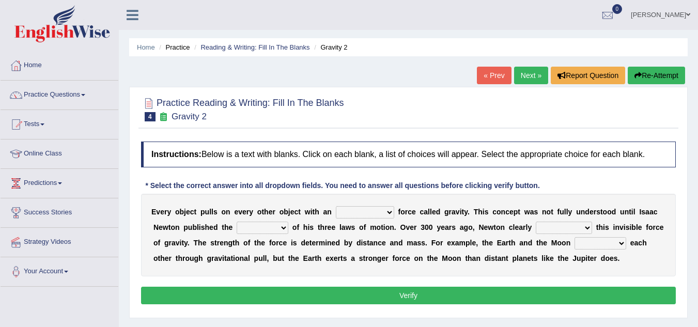
click at [360, 216] on select "invisible unknown unbelievable inconsistent" at bounding box center [365, 212] width 58 height 12
select select "invisible"
click at [336, 206] on select "invisible unknown unbelievable inconsistent" at bounding box center [365, 212] width 58 height 12
click at [259, 225] on select "concept theory method argument" at bounding box center [263, 228] width 52 height 12
select select "theory"
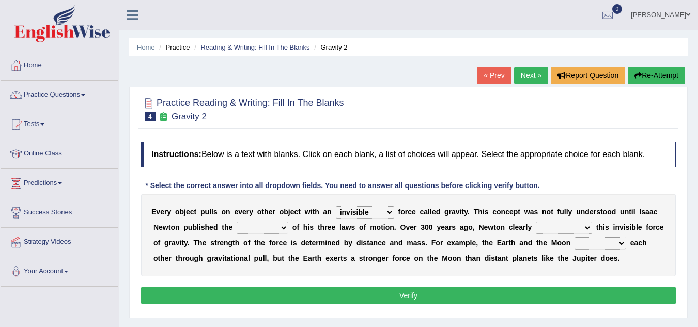
click at [237, 222] on select "concept theory method argument" at bounding box center [263, 228] width 52 height 12
click at [568, 225] on select "explained undermined overturned realized" at bounding box center [564, 228] width 56 height 12
select select "explained"
click at [536, 222] on select "explained undermined overturned realized" at bounding box center [564, 228] width 56 height 12
click at [590, 241] on select "affect spin evade span" at bounding box center [601, 243] width 52 height 12
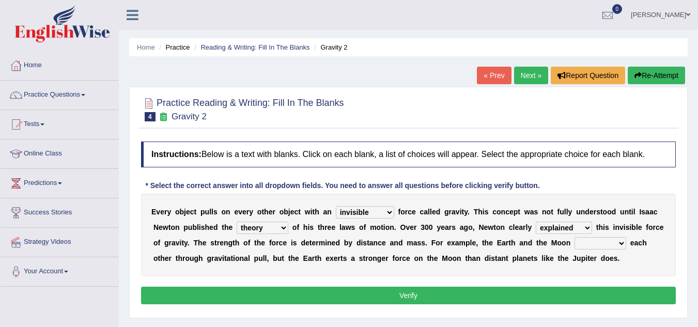
select select "spin"
click at [575, 237] on select "affect spin evade span" at bounding box center [601, 243] width 52 height 12
click at [561, 296] on button "Verify" at bounding box center [408, 296] width 535 height 18
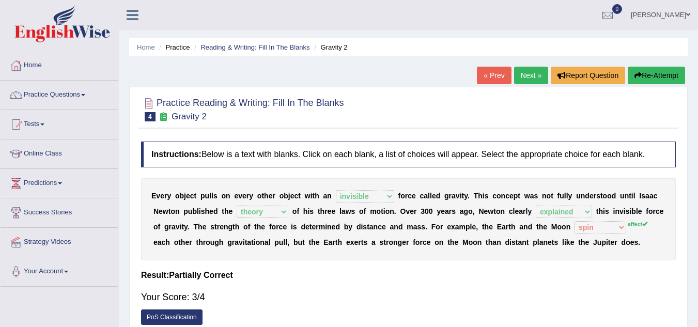
click at [664, 73] on button "Re-Attempt" at bounding box center [656, 76] width 57 height 18
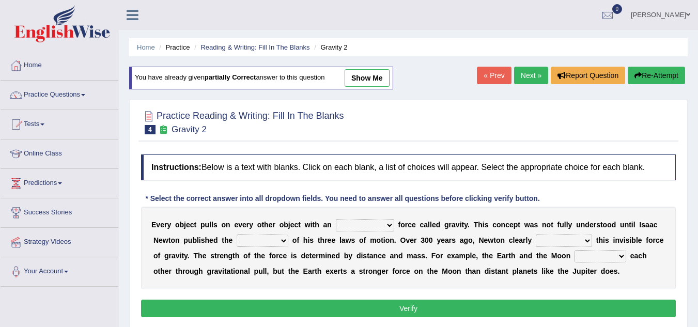
click at [368, 228] on select "invisible unknown unbelievable inconsistent" at bounding box center [365, 225] width 58 height 12
select select "invisible"
click at [336, 219] on select "invisible unknown unbelievable inconsistent" at bounding box center [365, 225] width 58 height 12
click at [259, 238] on select "concept theory method argument" at bounding box center [263, 241] width 52 height 12
select select "theory"
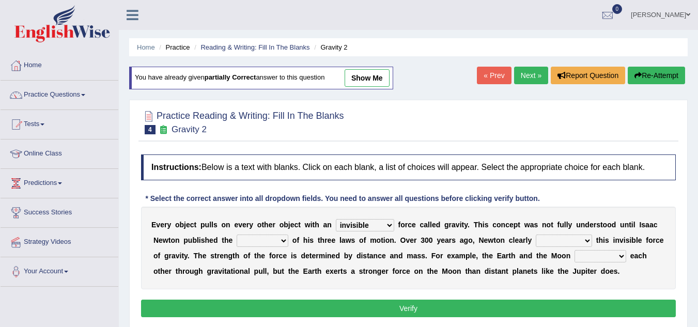
click at [237, 235] on select "concept theory method argument" at bounding box center [263, 241] width 52 height 12
click at [569, 242] on select "explained undermined overturned realized" at bounding box center [564, 241] width 56 height 12
select select "explained"
click at [536, 235] on select "explained undermined overturned realized" at bounding box center [564, 241] width 56 height 12
click at [592, 258] on select "affect spin evade span" at bounding box center [601, 256] width 52 height 12
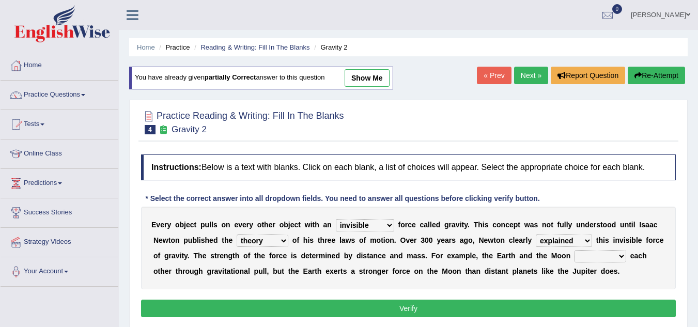
select select "affect"
click at [575, 250] on select "affect spin evade span" at bounding box center [601, 256] width 52 height 12
click at [547, 304] on button "Verify" at bounding box center [408, 309] width 535 height 18
